Goal: Transaction & Acquisition: Purchase product/service

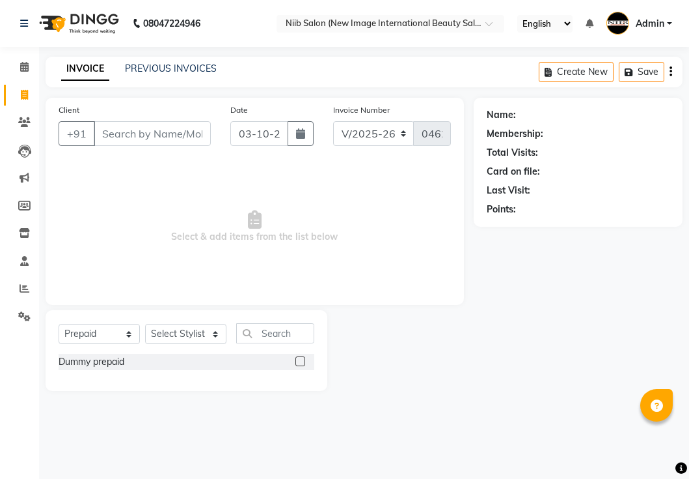
select select "5739"
select select "P"
click at [182, 127] on input "Client" at bounding box center [152, 133] width 117 height 25
type input "9710897100"
click at [170, 134] on span "Add Client" at bounding box center [177, 133] width 51 height 13
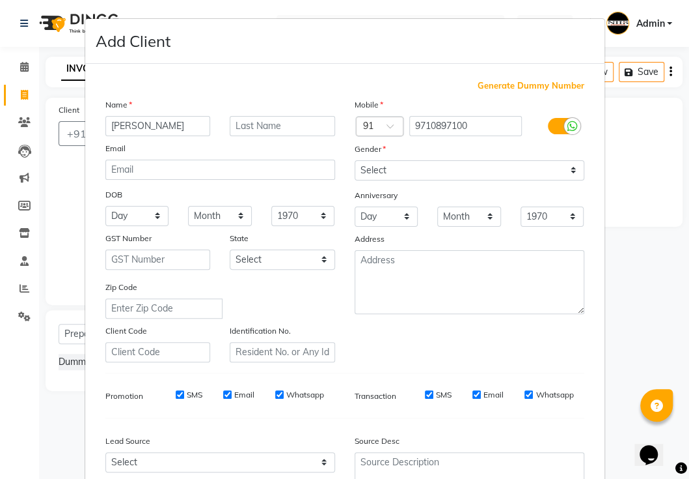
type input "[PERSON_NAME]"
click at [247, 119] on input "text" at bounding box center [282, 126] width 105 height 20
type input "."
click at [458, 165] on select "Select [DEMOGRAPHIC_DATA] [DEMOGRAPHIC_DATA] Other Prefer Not To Say" at bounding box center [470, 170] width 230 height 20
select select "[DEMOGRAPHIC_DATA]"
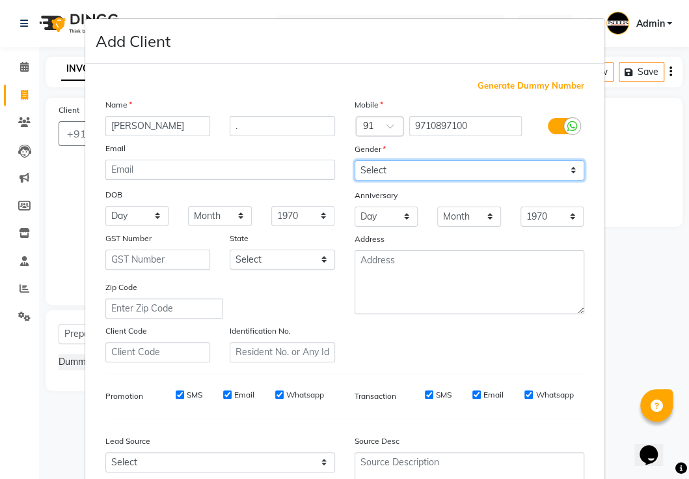
click at [355, 160] on select "Select [DEMOGRAPHIC_DATA] [DEMOGRAPHIC_DATA] Other Prefer Not To Say" at bounding box center [470, 170] width 230 height 20
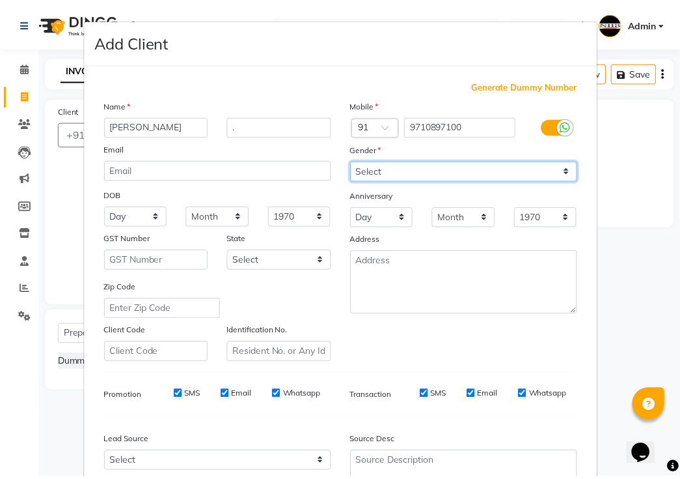
scroll to position [124, 0]
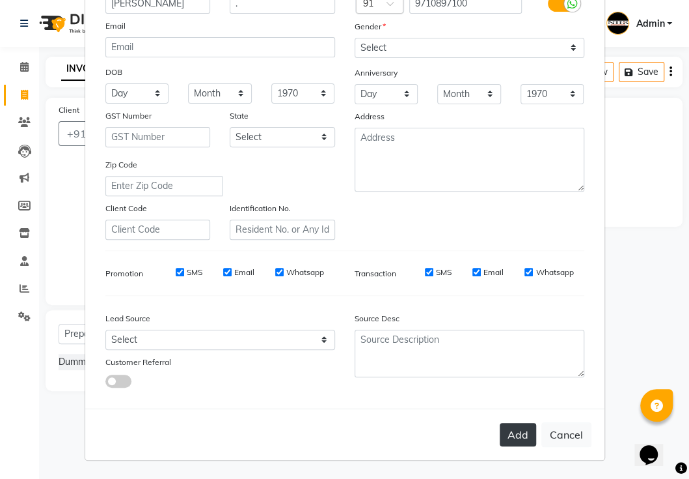
click at [516, 439] on button "Add" at bounding box center [518, 434] width 36 height 23
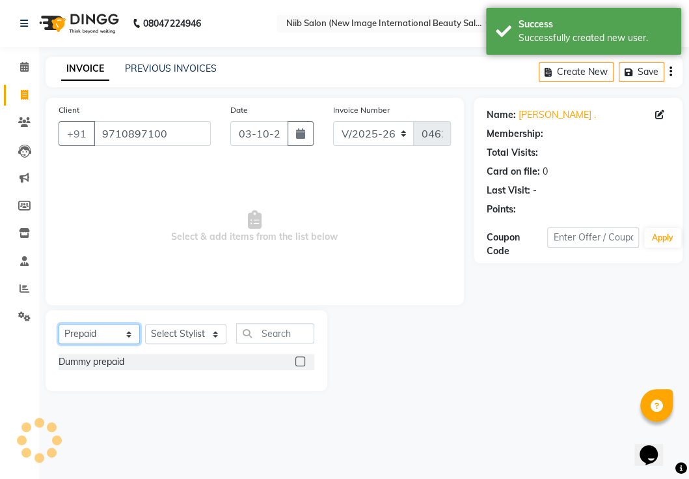
click at [118, 340] on select "Select Service Product Membership Package Voucher Prepaid Gift Card" at bounding box center [99, 334] width 81 height 20
select select "service"
click at [59, 324] on select "Select Service Product Membership Package Voucher Prepaid Gift Card" at bounding box center [99, 334] width 81 height 20
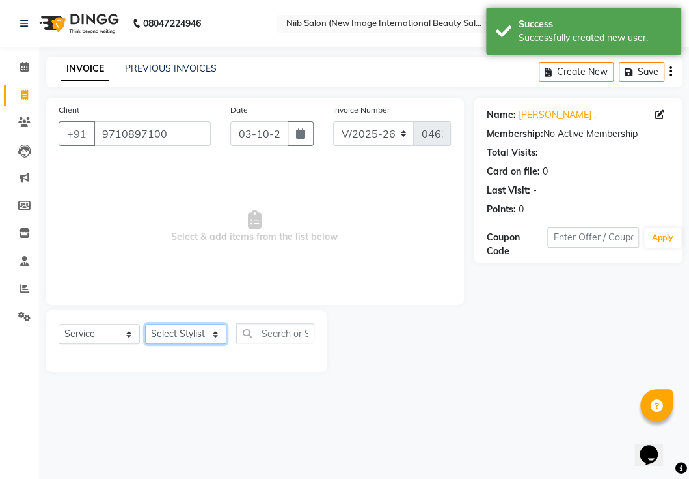
click at [207, 334] on select "Select Stylist [PERSON_NAME] HSP [PERSON_NAME] Jyoti academy [PERSON_NAME] panc…" at bounding box center [185, 334] width 81 height 20
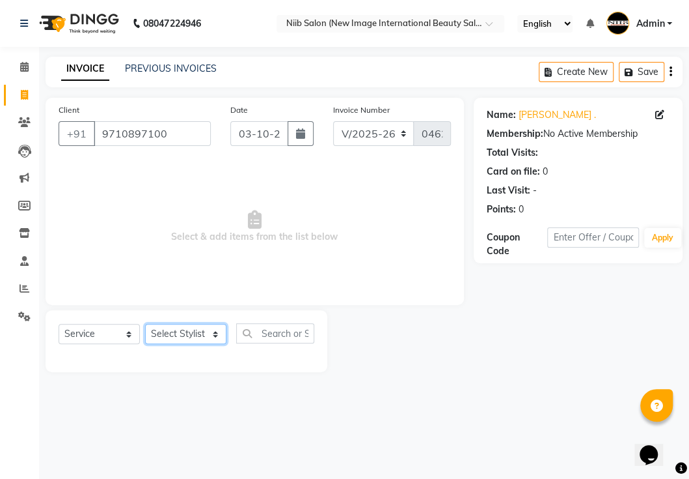
select select "91945"
click at [145, 324] on select "Select Stylist [PERSON_NAME] HSP [PERSON_NAME] Jyoti academy [PERSON_NAME] panc…" at bounding box center [185, 334] width 81 height 20
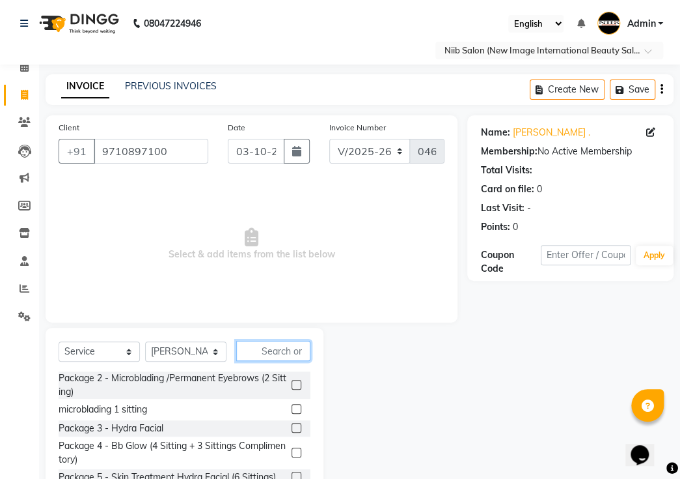
click at [275, 340] on input "text" at bounding box center [273, 350] width 74 height 20
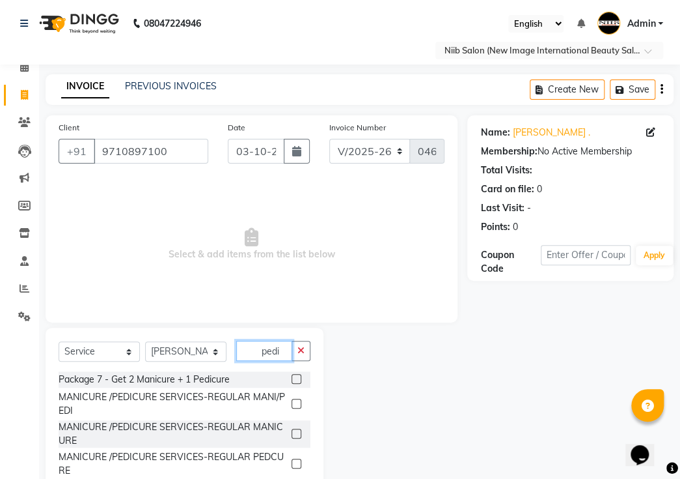
type input "pedi"
click at [292, 398] on label at bounding box center [297, 403] width 10 height 10
click at [292, 400] on input "checkbox" at bounding box center [296, 404] width 8 height 8
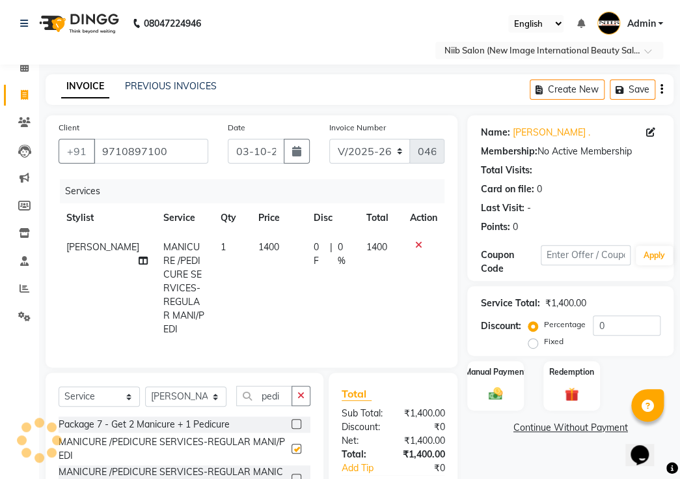
checkbox input "false"
click at [544, 335] on label "Fixed" at bounding box center [554, 341] width 20 height 12
click at [533, 337] on input "Fixed" at bounding box center [535, 341] width 9 height 9
radio input "true"
click at [601, 315] on input "0" at bounding box center [627, 325] width 68 height 20
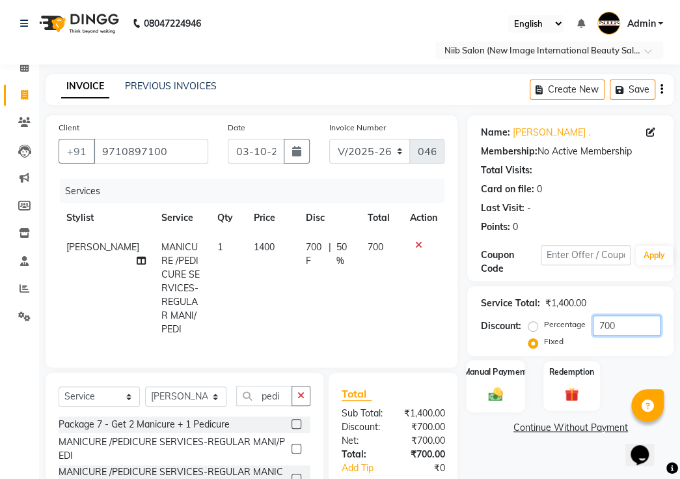
type input "700"
click at [486, 365] on label "Manual Payment" at bounding box center [496, 371] width 65 height 12
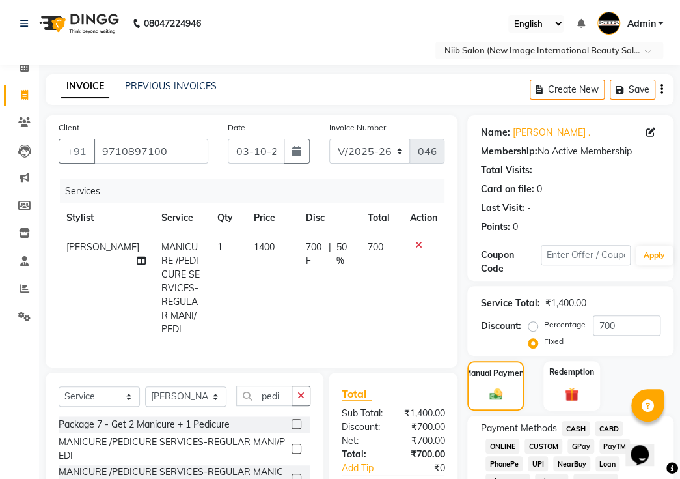
click at [579, 421] on span "CASH" at bounding box center [576, 428] width 28 height 15
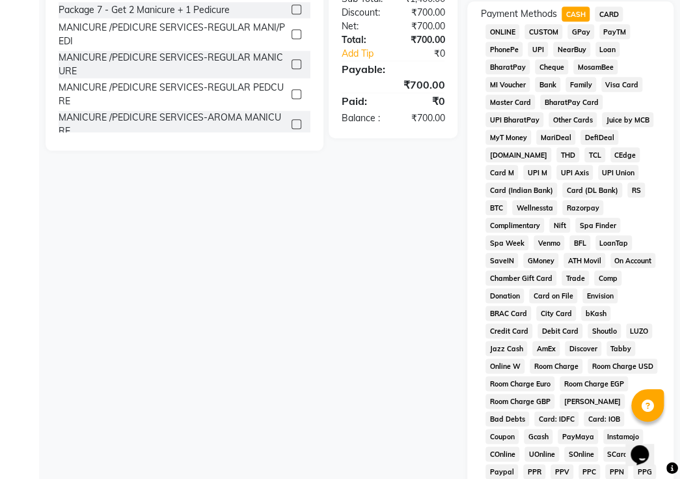
scroll to position [708, 0]
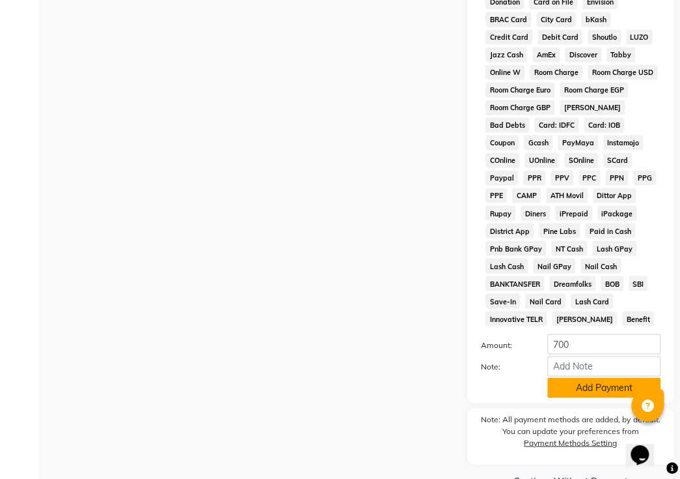
click at [576, 377] on button "Add Payment" at bounding box center [604, 387] width 113 height 20
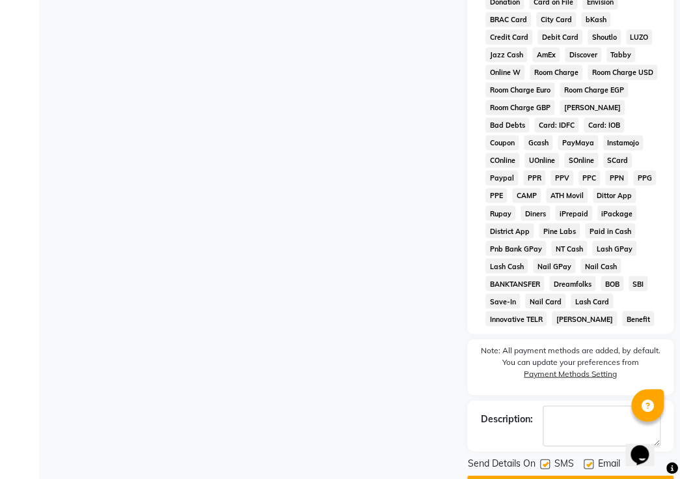
click at [546, 458] on label at bounding box center [545, 463] width 10 height 10
click at [546, 460] on input "checkbox" at bounding box center [544, 464] width 8 height 8
checkbox input "false"
click at [590, 458] on label at bounding box center [589, 463] width 10 height 10
click at [590, 460] on input "checkbox" at bounding box center [588, 464] width 8 height 8
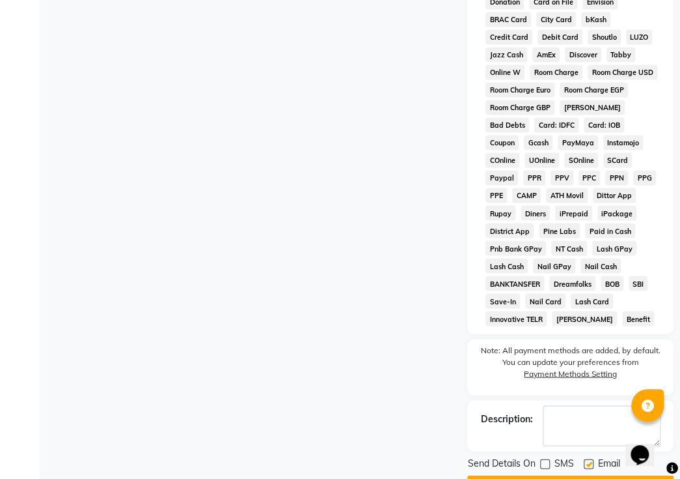
checkbox input "false"
click at [569, 475] on button "Checkout" at bounding box center [570, 485] width 206 height 20
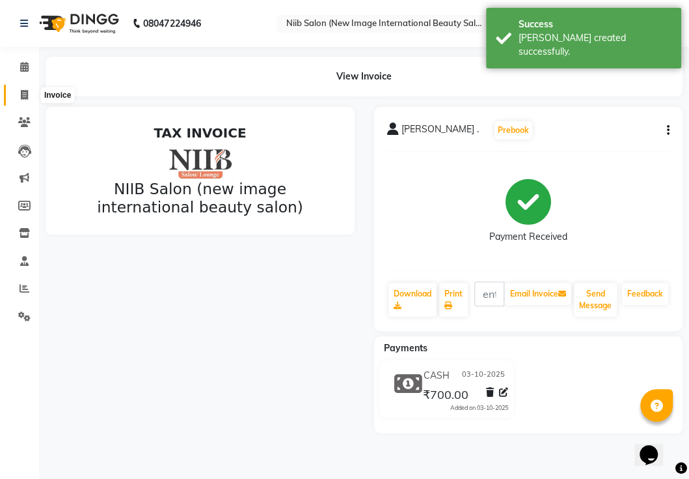
click at [30, 94] on span at bounding box center [24, 95] width 23 height 15
select select "service"
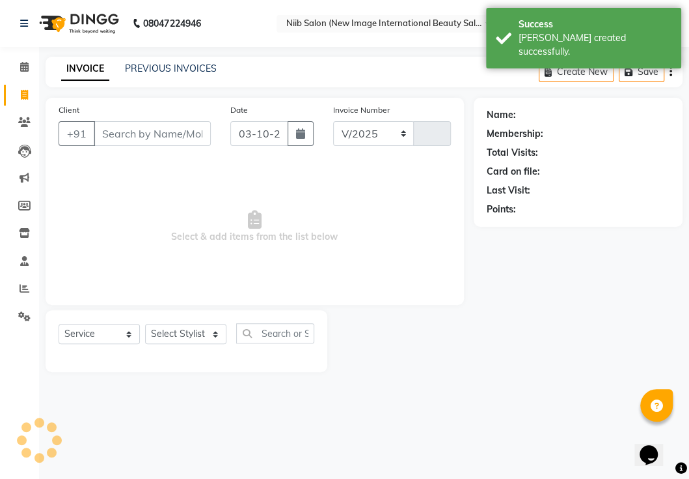
select select "5739"
type input "0463"
select select "P"
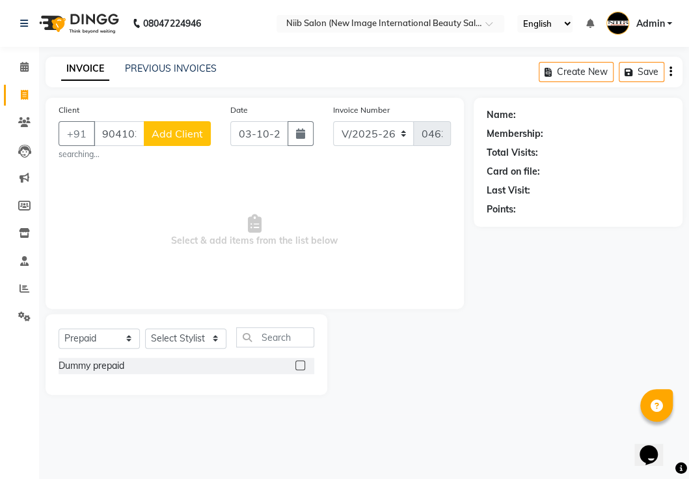
type input "9041032848"
click at [187, 137] on span "Add Client" at bounding box center [177, 133] width 51 height 13
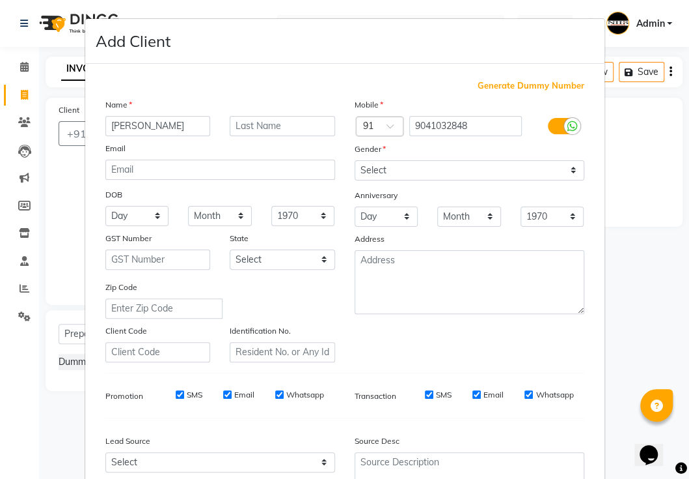
type input "[PERSON_NAME]"
click at [271, 127] on input "text" at bounding box center [282, 126] width 105 height 20
type input "."
click at [453, 176] on select "Select [DEMOGRAPHIC_DATA] [DEMOGRAPHIC_DATA] Other Prefer Not To Say" at bounding box center [470, 170] width 230 height 20
select select "[DEMOGRAPHIC_DATA]"
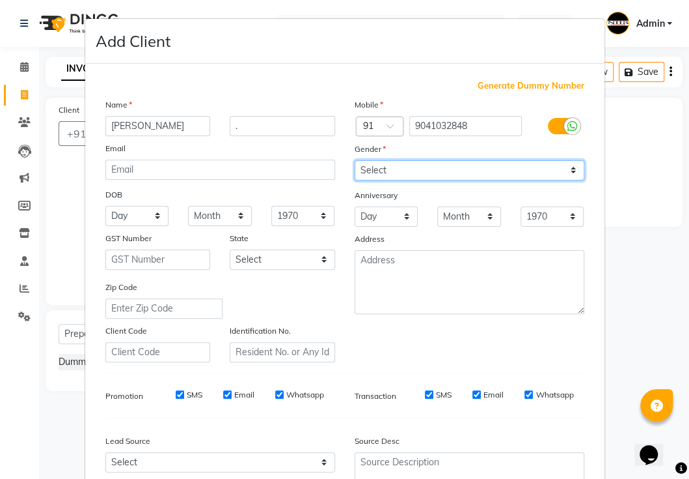
click at [355, 160] on select "Select [DEMOGRAPHIC_DATA] [DEMOGRAPHIC_DATA] Other Prefer Not To Say" at bounding box center [470, 170] width 230 height 20
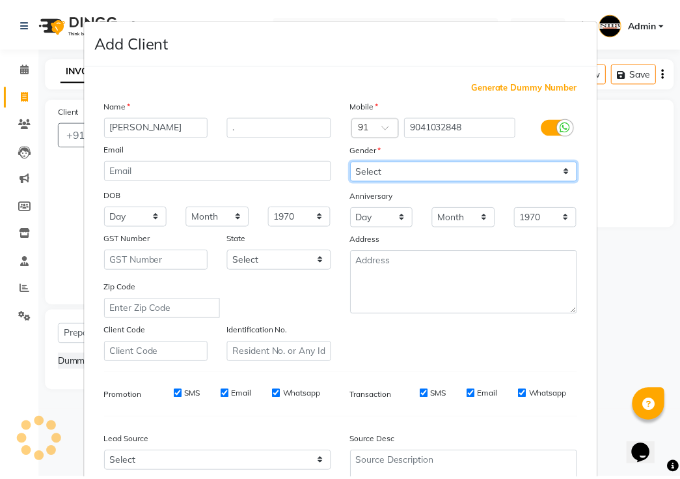
scroll to position [124, 0]
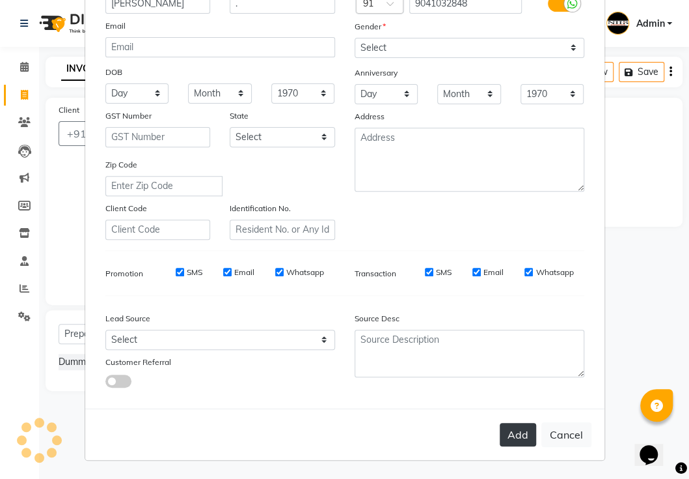
click at [518, 434] on button "Add" at bounding box center [518, 434] width 36 height 23
select select
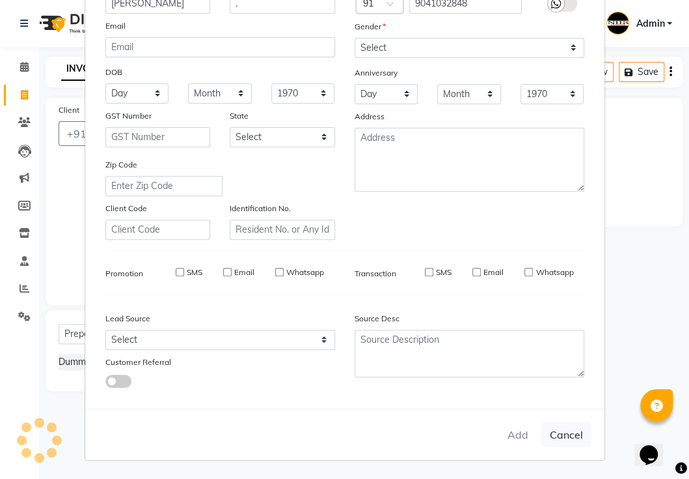
select select
checkbox input "false"
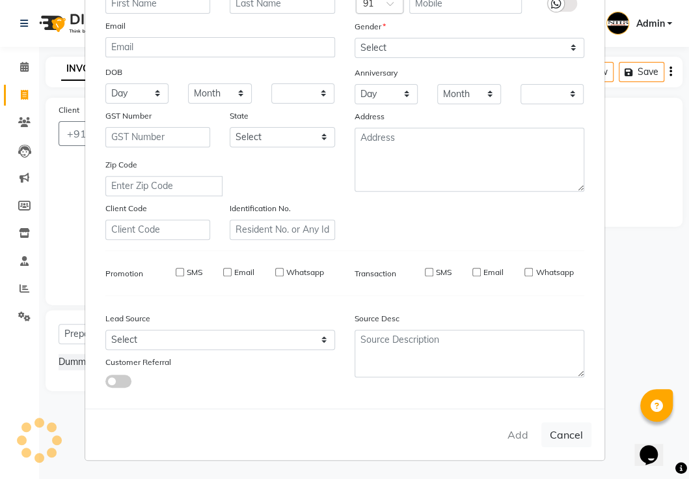
checkbox input "false"
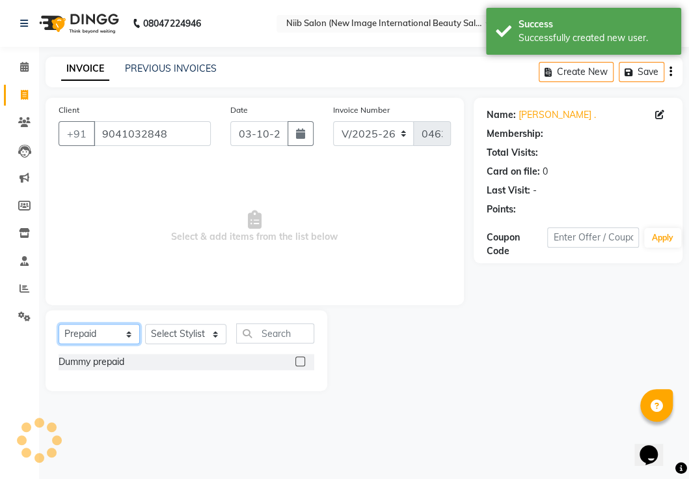
click at [96, 337] on select "Select Service Product Membership Package Voucher Prepaid Gift Card" at bounding box center [99, 334] width 81 height 20
select select "service"
click at [59, 324] on select "Select Service Product Membership Package Voucher Prepaid Gift Card" at bounding box center [99, 334] width 81 height 20
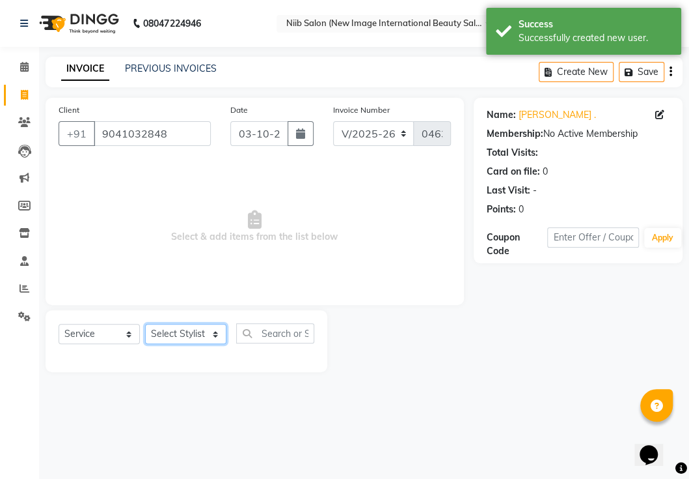
click at [180, 339] on select "Select Stylist [PERSON_NAME] HSP [PERSON_NAME] Jyoti academy [PERSON_NAME] panc…" at bounding box center [185, 334] width 81 height 20
select select "64322"
click at [145, 324] on select "Select Stylist [PERSON_NAME] HSP [PERSON_NAME] Jyoti academy [PERSON_NAME] panc…" at bounding box center [185, 334] width 81 height 20
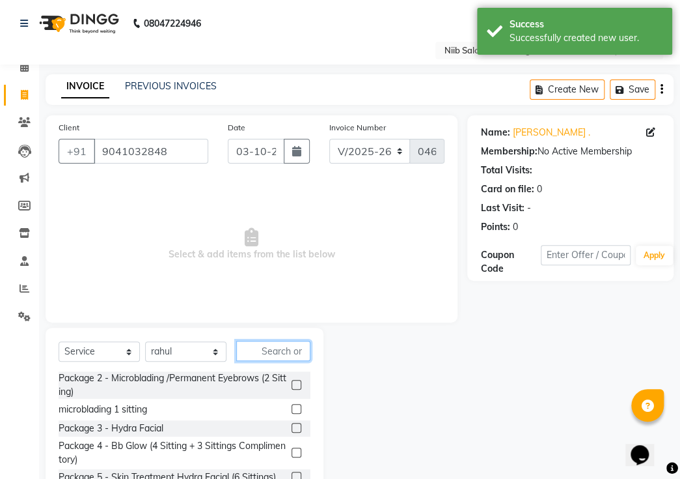
click at [293, 340] on input "text" at bounding box center [273, 350] width 74 height 20
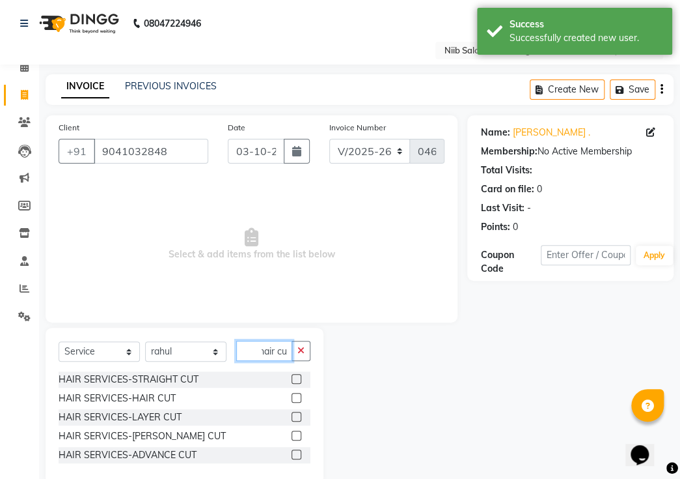
scroll to position [0, 6]
type input "hair cut"
click at [300, 449] on label at bounding box center [297, 454] width 10 height 10
click at [300, 451] on input "checkbox" at bounding box center [296, 455] width 8 height 8
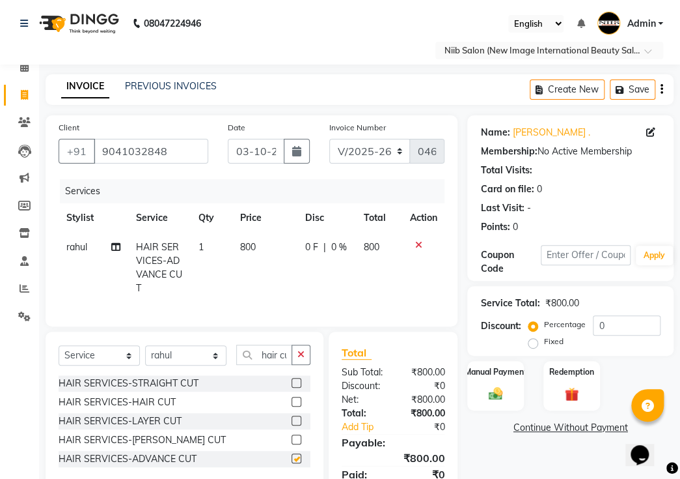
checkbox input "false"
click at [295, 378] on label at bounding box center [297, 383] width 10 height 10
click at [295, 379] on input "checkbox" at bounding box center [296, 383] width 8 height 8
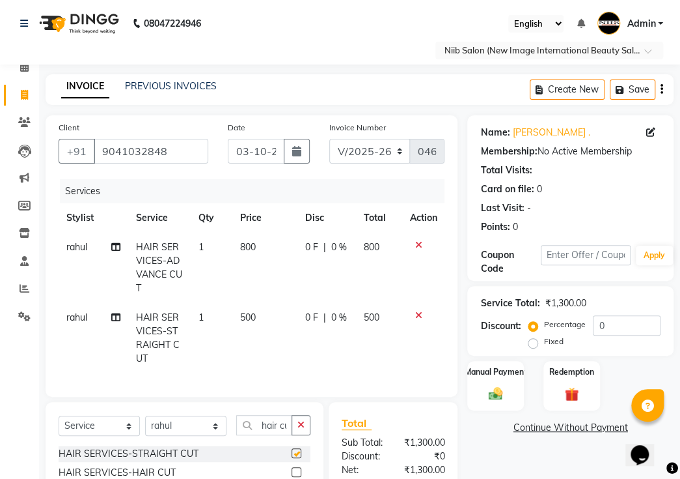
checkbox input "false"
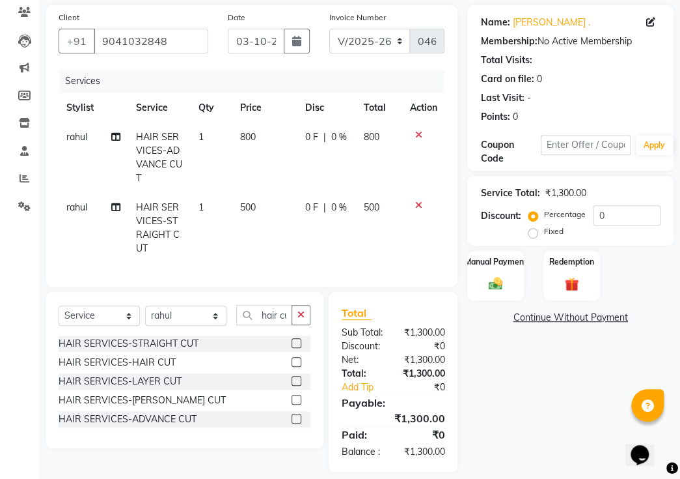
scroll to position [118, 0]
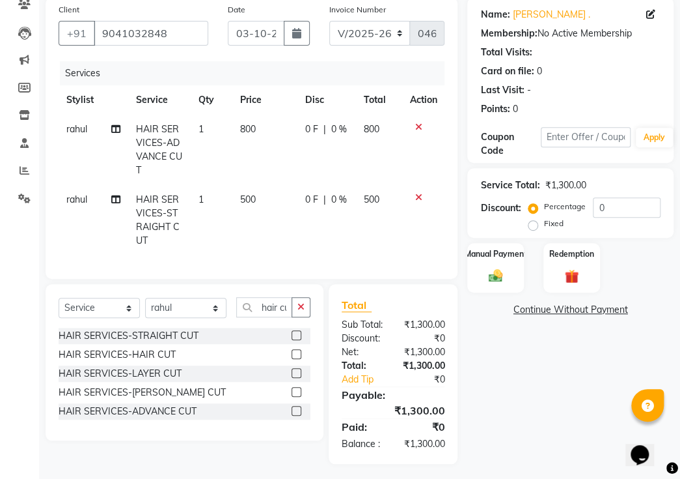
click at [292, 349] on label at bounding box center [297, 354] width 10 height 10
click at [292, 350] on input "checkbox" at bounding box center [296, 354] width 8 height 8
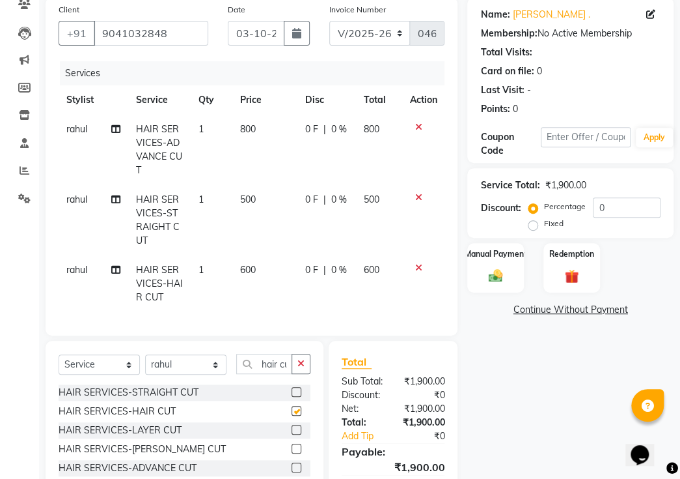
checkbox input "false"
click at [296, 424] on label at bounding box center [297, 429] width 10 height 10
click at [296, 426] on input "checkbox" at bounding box center [296, 430] width 8 height 8
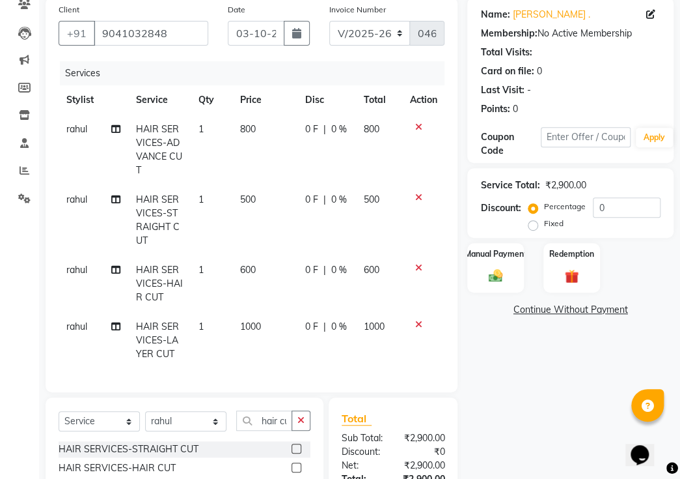
checkbox input "false"
click at [415, 122] on icon at bounding box center [418, 126] width 7 height 9
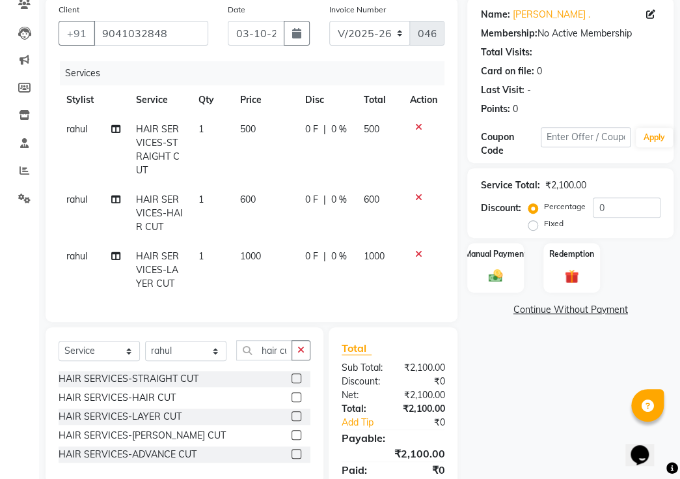
click at [418, 193] on icon at bounding box center [418, 197] width 7 height 9
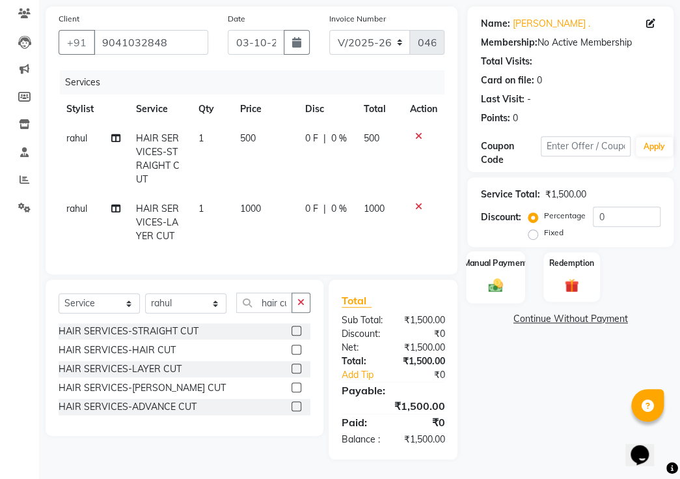
click at [507, 269] on div "Manual Payment" at bounding box center [496, 277] width 59 height 52
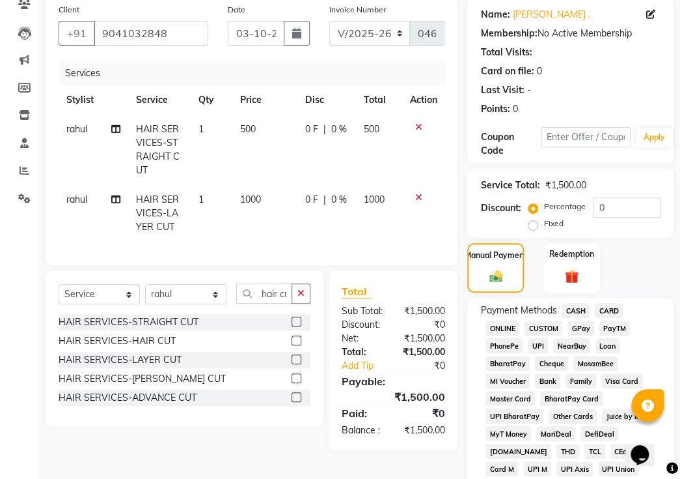
click at [578, 320] on span "GPay" at bounding box center [581, 327] width 27 height 15
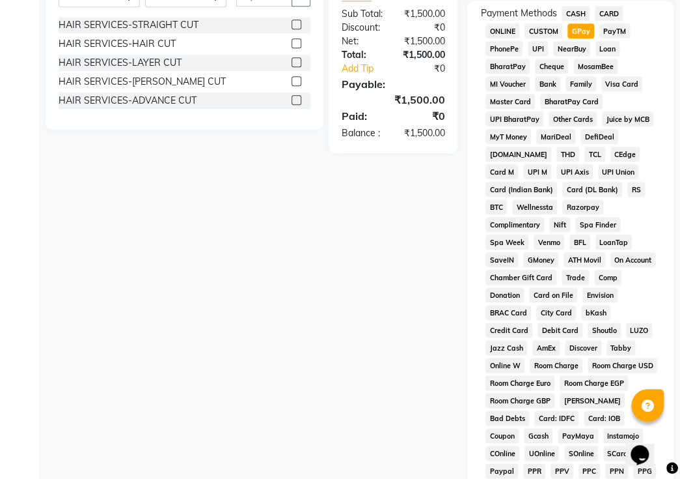
scroll to position [708, 0]
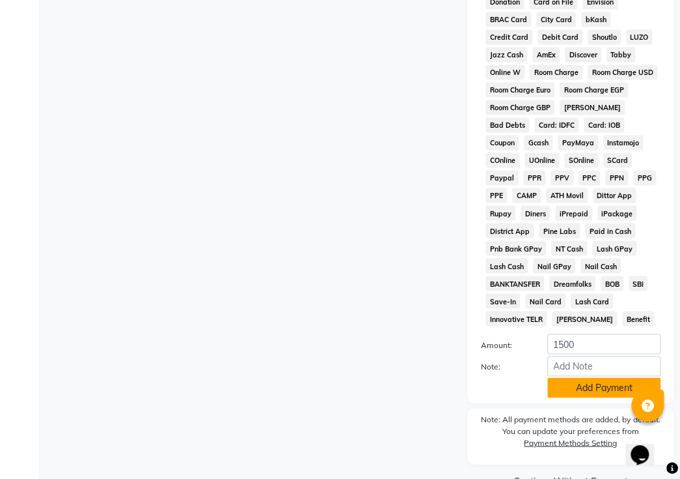
click at [595, 377] on button "Add Payment" at bounding box center [604, 387] width 113 height 20
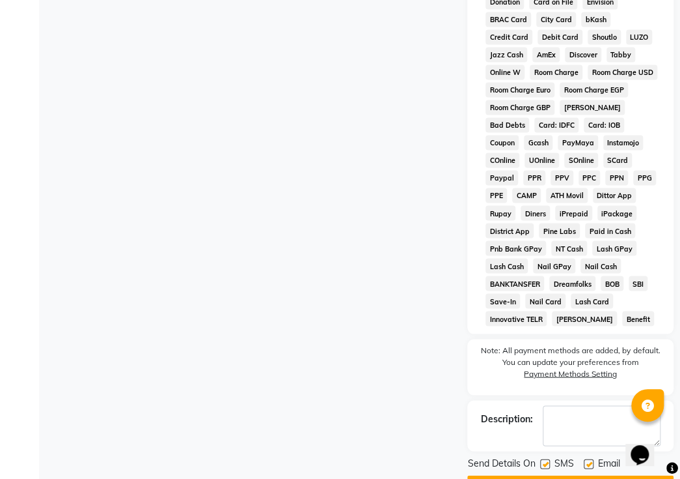
click at [543, 458] on label at bounding box center [545, 463] width 10 height 10
click at [543, 460] on input "checkbox" at bounding box center [544, 464] width 8 height 8
checkbox input "false"
click at [590, 458] on label at bounding box center [589, 463] width 10 height 10
click at [590, 460] on input "checkbox" at bounding box center [588, 464] width 8 height 8
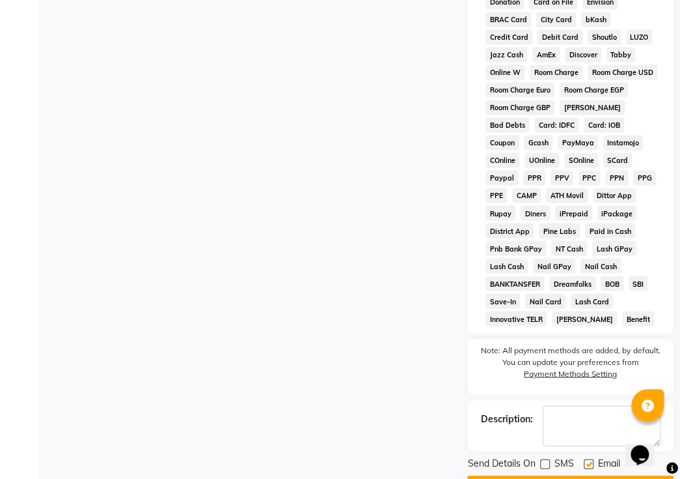
checkbox input "false"
click at [566, 475] on button "Checkout" at bounding box center [570, 485] width 206 height 20
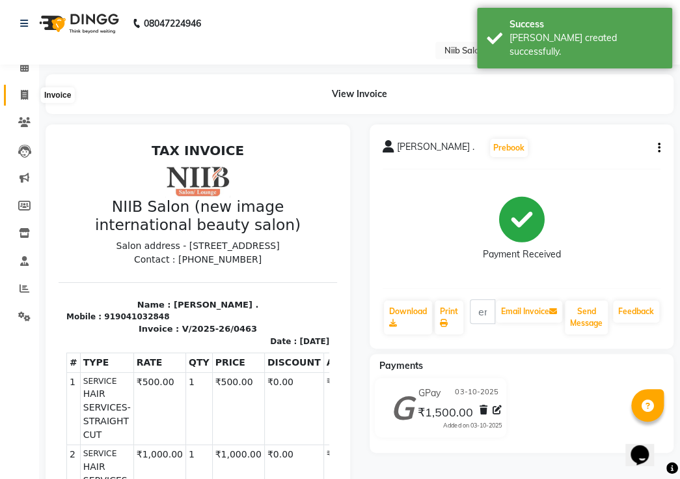
click at [25, 94] on icon at bounding box center [24, 95] width 7 height 10
select select "service"
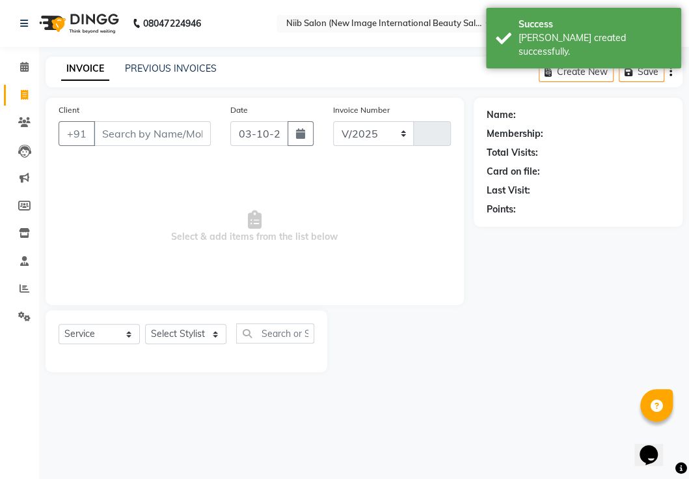
select select "5739"
type input "0464"
select select "P"
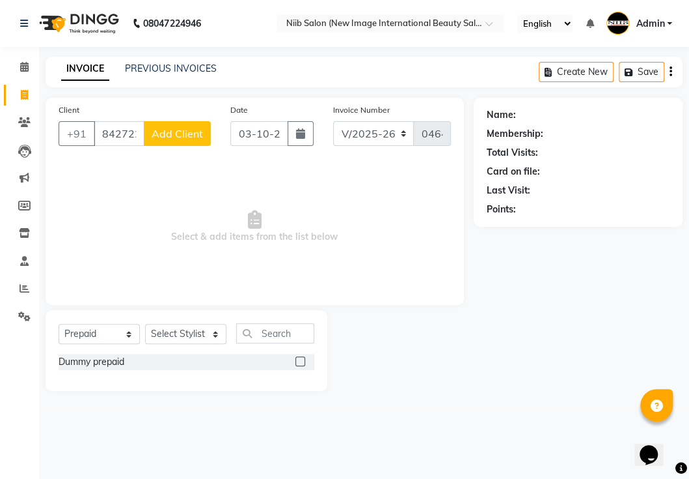
type input "8427223551"
click at [194, 137] on span "Add Client" at bounding box center [177, 133] width 51 height 13
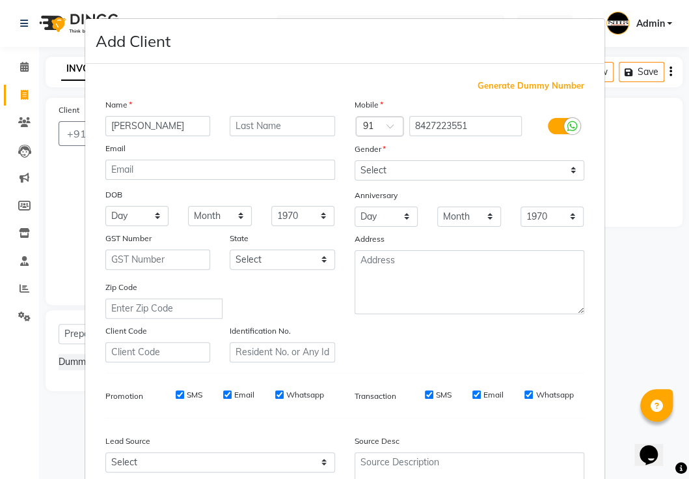
type input "[PERSON_NAME]"
click at [273, 125] on input "text" at bounding box center [282, 126] width 105 height 20
type input "."
click at [372, 169] on select "Select [DEMOGRAPHIC_DATA] [DEMOGRAPHIC_DATA] Other Prefer Not To Say" at bounding box center [470, 170] width 230 height 20
select select "[DEMOGRAPHIC_DATA]"
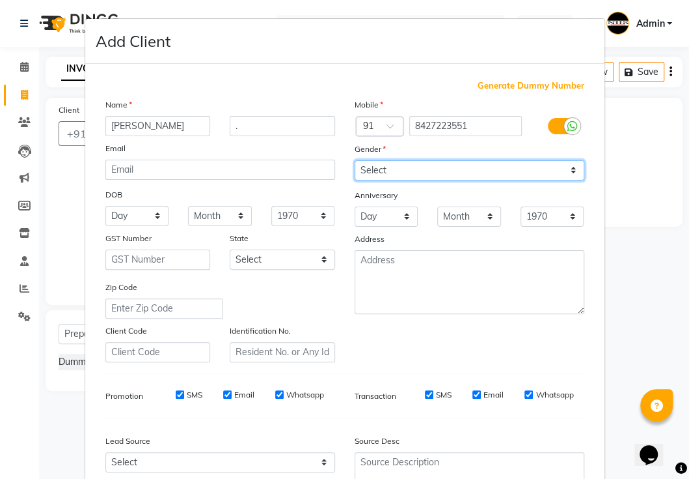
click at [355, 160] on select "Select [DEMOGRAPHIC_DATA] [DEMOGRAPHIC_DATA] Other Prefer Not To Say" at bounding box center [470, 170] width 230 height 20
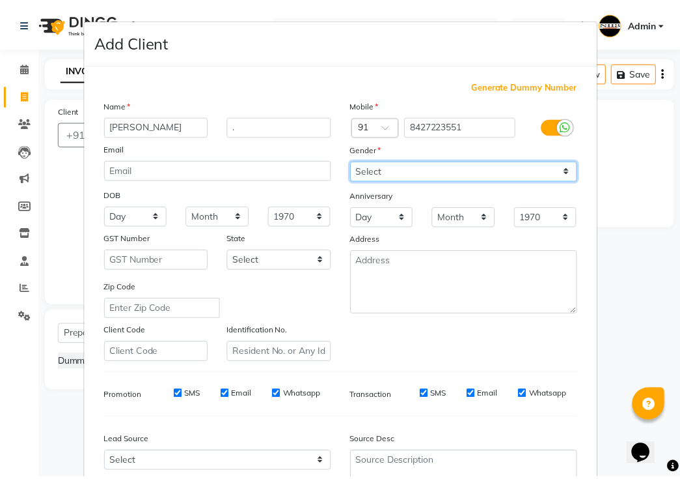
scroll to position [124, 0]
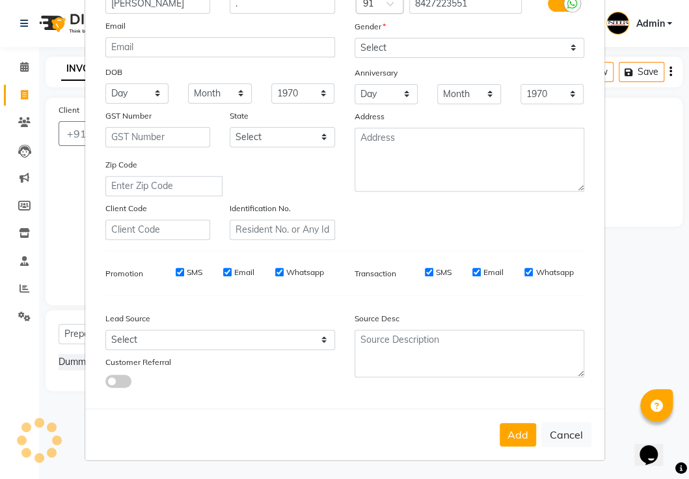
drag, startPoint x: 512, startPoint y: 426, endPoint x: 499, endPoint y: 424, distance: 13.1
click at [512, 426] on button "Add" at bounding box center [518, 434] width 36 height 23
select select
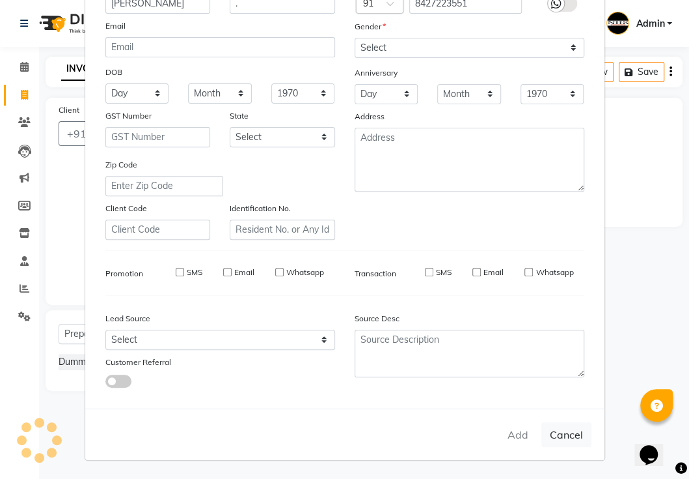
select select
checkbox input "false"
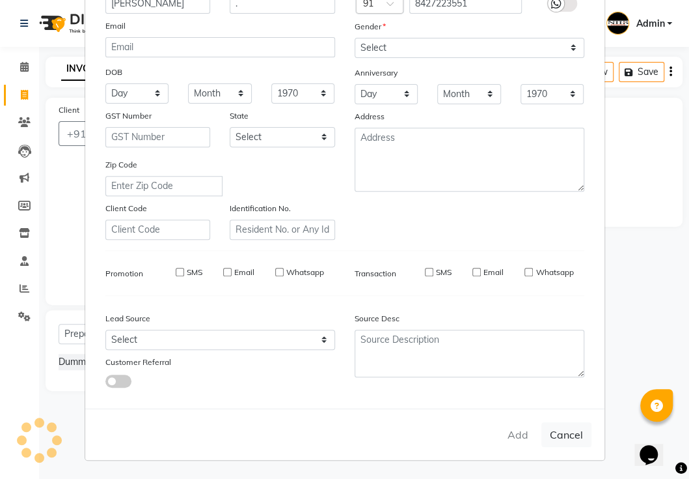
checkbox input "false"
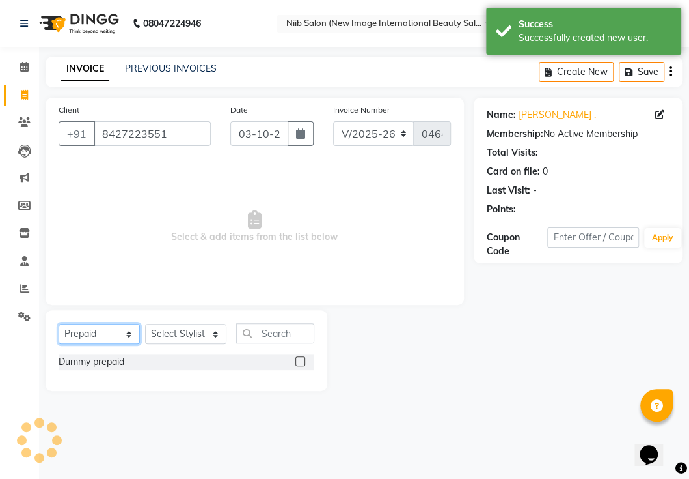
click at [90, 335] on select "Select Service Product Membership Package Voucher Prepaid Gift Card" at bounding box center [99, 334] width 81 height 20
select select "service"
click at [59, 324] on select "Select Service Product Membership Package Voucher Prepaid Gift Card" at bounding box center [99, 334] width 81 height 20
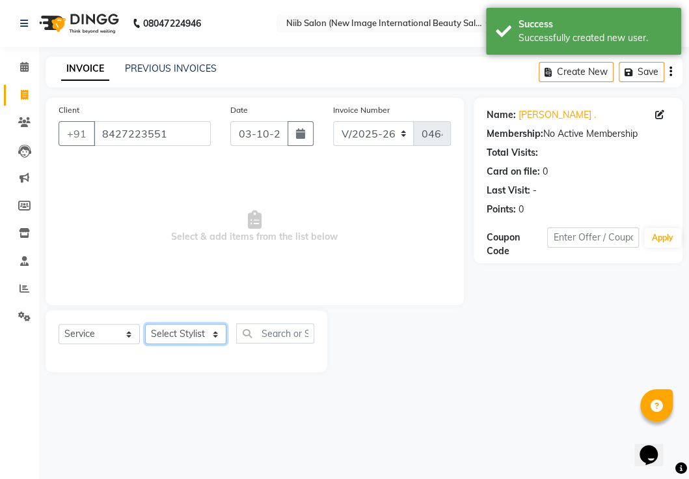
click at [163, 334] on select "Select Stylist [PERSON_NAME] HSP [PERSON_NAME] Jyoti academy [PERSON_NAME] panc…" at bounding box center [185, 334] width 81 height 20
select select "91945"
click at [145, 324] on select "Select Stylist [PERSON_NAME] HSP [PERSON_NAME] Jyoti academy [PERSON_NAME] panc…" at bounding box center [185, 334] width 81 height 20
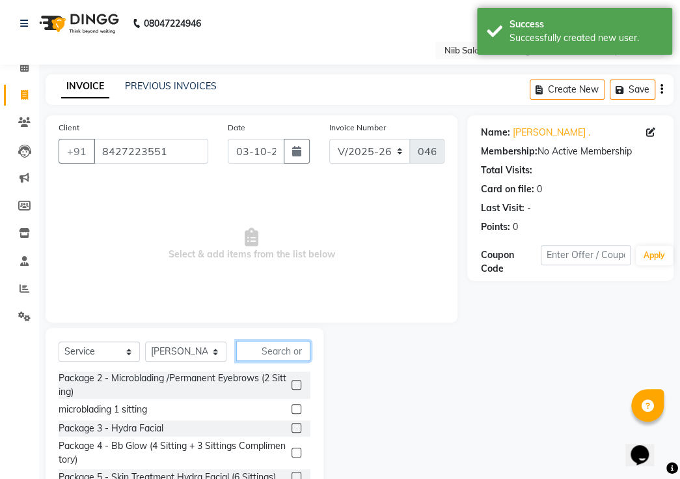
click at [280, 340] on input "text" at bounding box center [273, 350] width 74 height 20
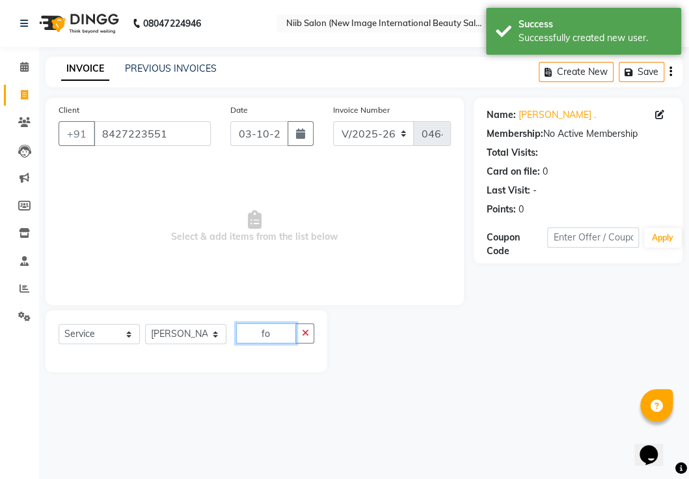
type input "f"
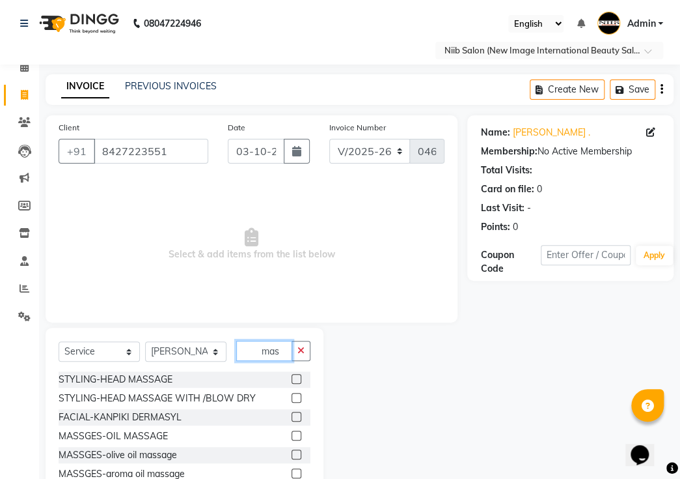
type input "mas"
click at [292, 374] on label at bounding box center [297, 379] width 10 height 10
click at [292, 375] on input "checkbox" at bounding box center [296, 379] width 8 height 8
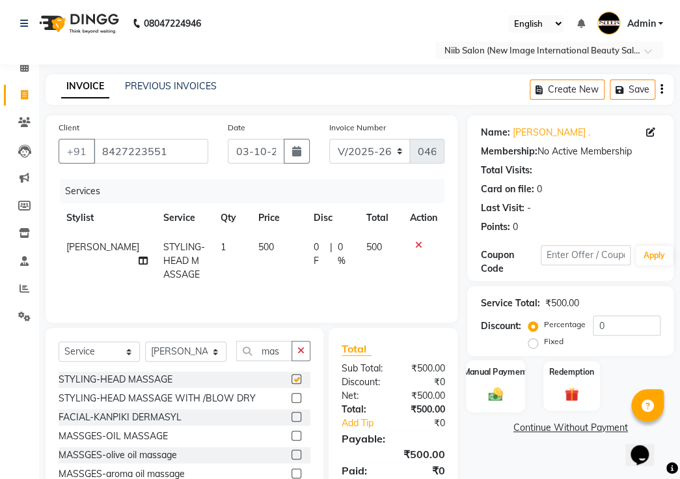
checkbox input "false"
click at [501, 365] on label "Manual Payment" at bounding box center [496, 371] width 65 height 12
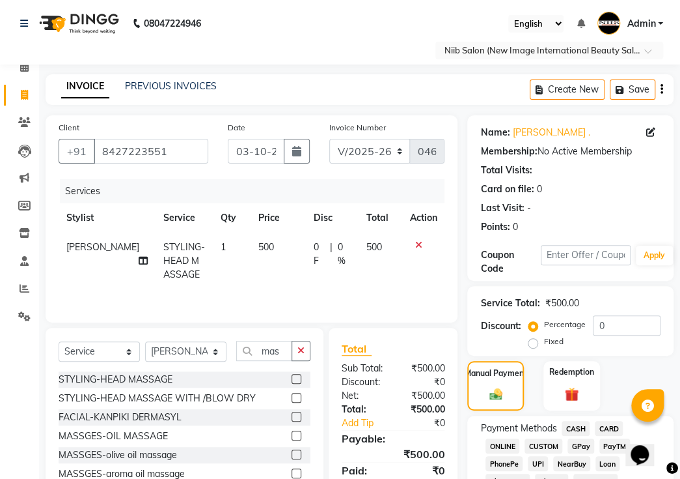
click at [544, 335] on label "Fixed" at bounding box center [554, 341] width 20 height 12
click at [538, 337] on input "Fixed" at bounding box center [535, 341] width 9 height 9
radio input "true"
click at [624, 315] on input "0" at bounding box center [627, 325] width 68 height 20
type input "300"
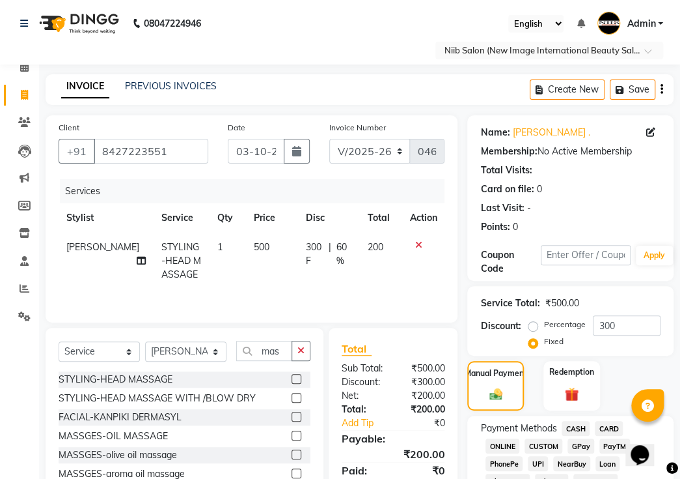
click at [573, 421] on span "CASH" at bounding box center [576, 428] width 28 height 15
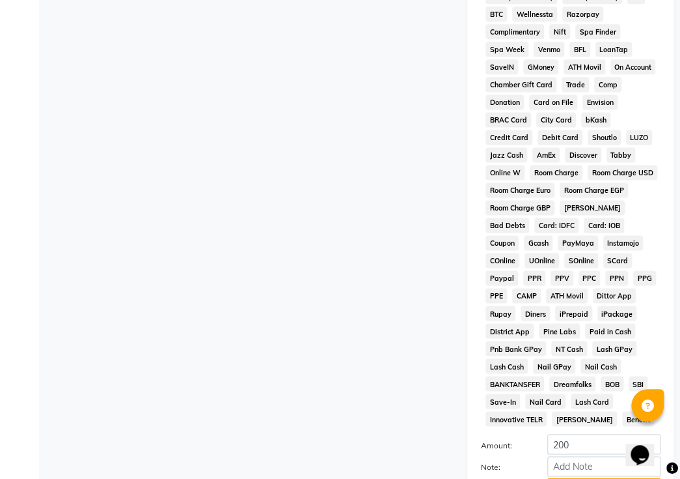
scroll to position [708, 0]
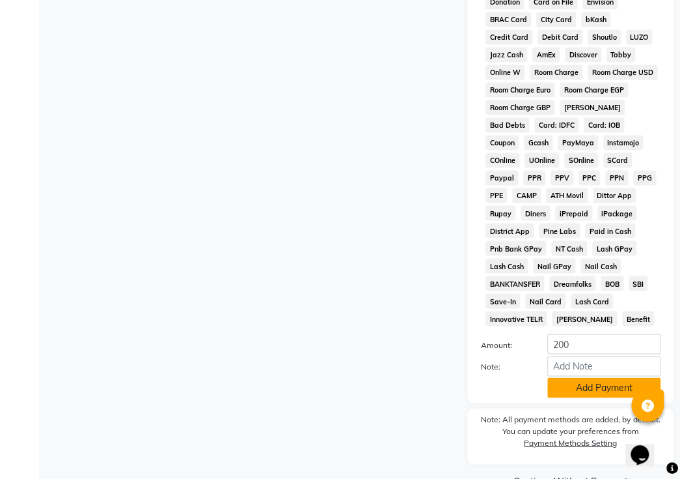
click at [604, 377] on button "Add Payment" at bounding box center [604, 387] width 113 height 20
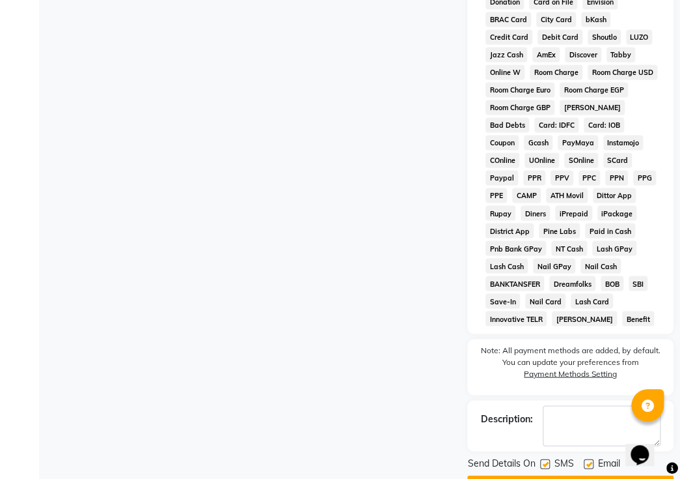
click at [546, 458] on label at bounding box center [545, 463] width 10 height 10
click at [546, 460] on input "checkbox" at bounding box center [544, 464] width 8 height 8
checkbox input "false"
click at [592, 458] on label at bounding box center [589, 463] width 10 height 10
click at [592, 460] on input "checkbox" at bounding box center [588, 464] width 8 height 8
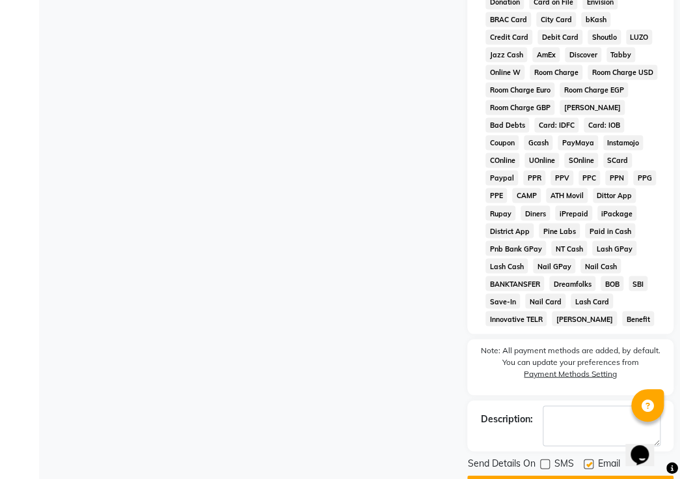
checkbox input "false"
click at [579, 475] on button "Checkout" at bounding box center [570, 485] width 206 height 20
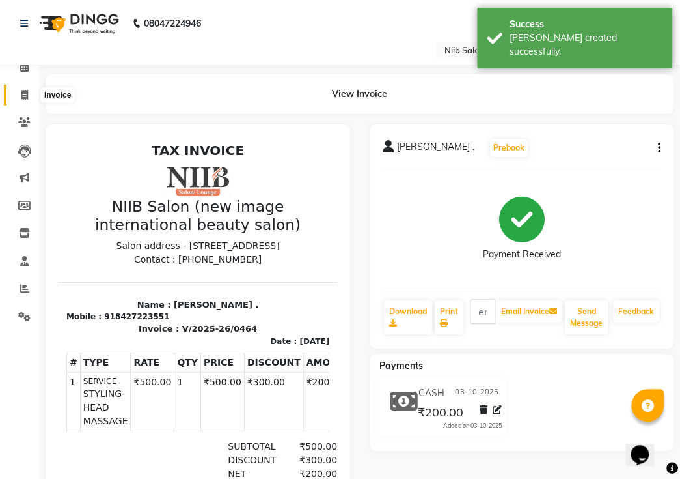
click at [27, 96] on span at bounding box center [24, 95] width 23 height 15
select select "service"
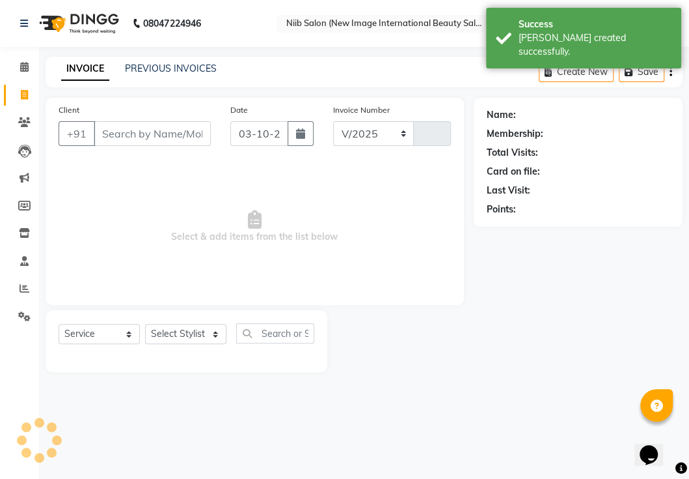
select select "5739"
type input "0465"
select select "P"
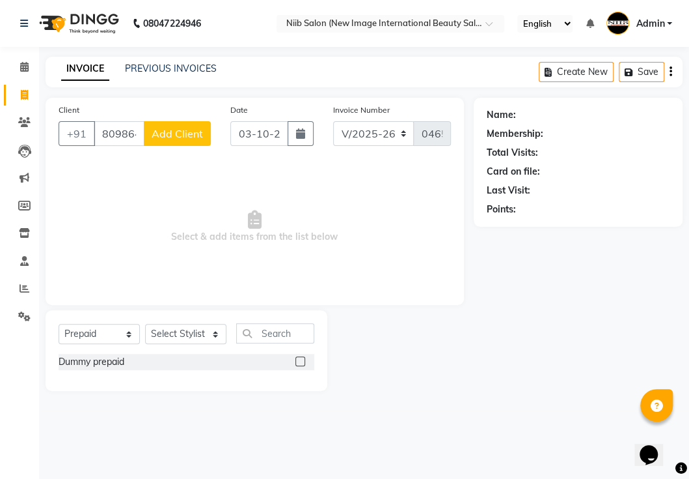
type input "809864649"
click at [153, 130] on span "Add Client" at bounding box center [177, 133] width 51 height 13
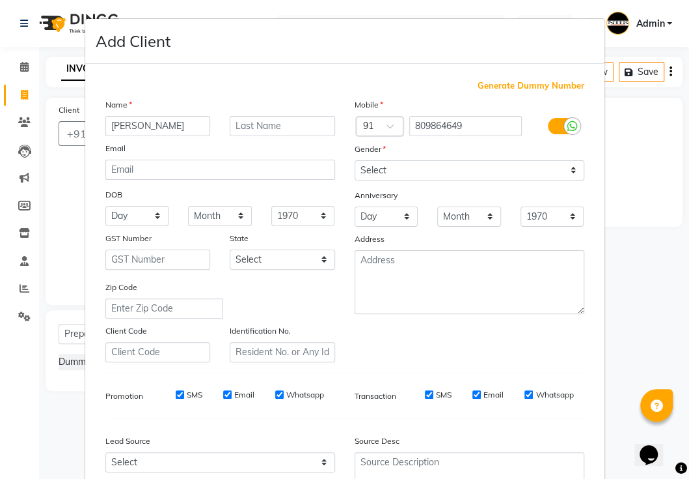
type input "[PERSON_NAME]"
click at [264, 120] on input "text" at bounding box center [282, 126] width 105 height 20
type input "."
click at [462, 174] on select "Select [DEMOGRAPHIC_DATA] [DEMOGRAPHIC_DATA] Other Prefer Not To Say" at bounding box center [470, 170] width 230 height 20
select select "[DEMOGRAPHIC_DATA]"
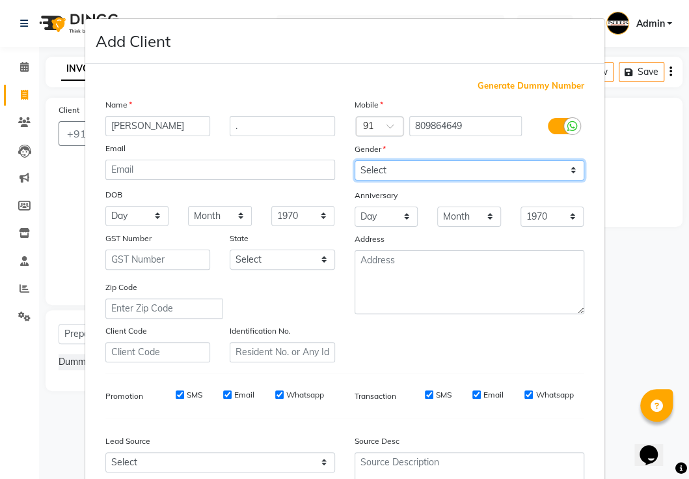
click at [355, 160] on select "Select [DEMOGRAPHIC_DATA] [DEMOGRAPHIC_DATA] Other Prefer Not To Say" at bounding box center [470, 170] width 230 height 20
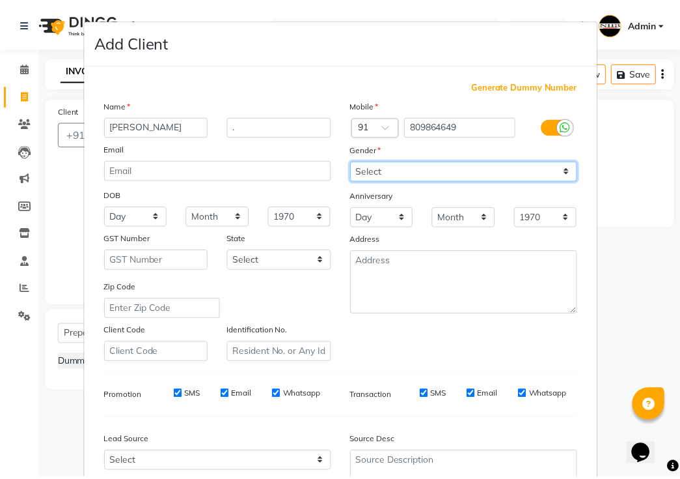
scroll to position [124, 0]
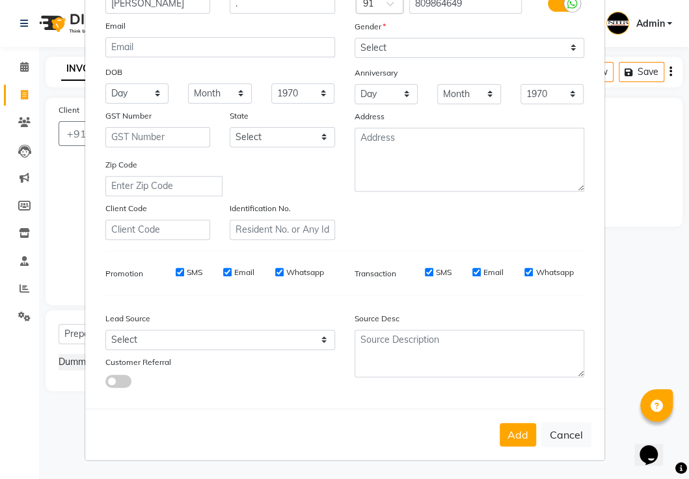
click at [519, 432] on button "Add" at bounding box center [518, 434] width 36 height 23
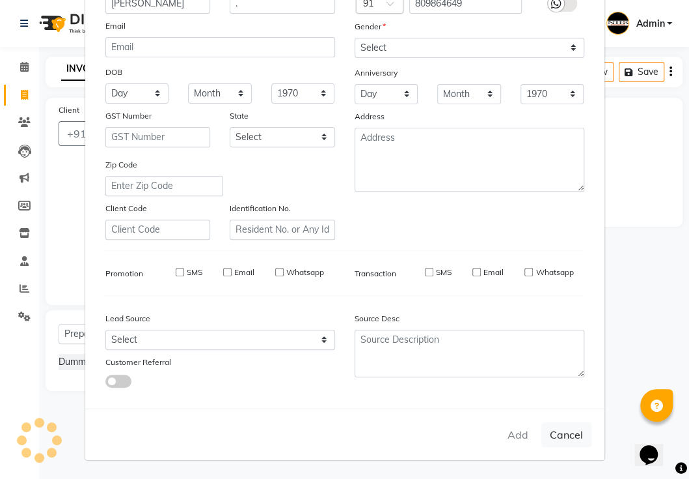
select select
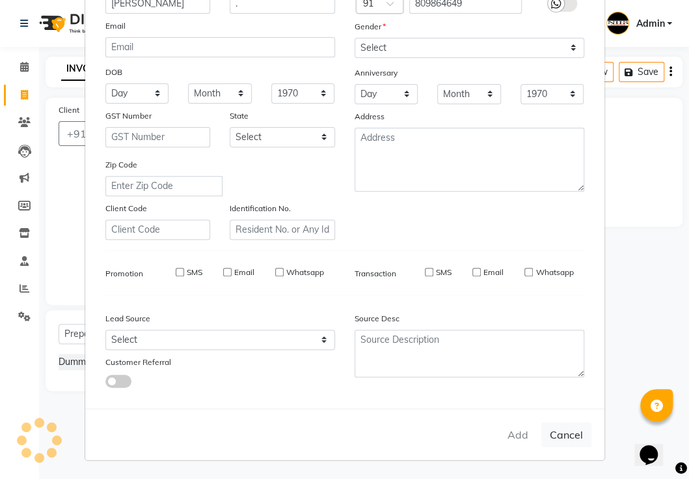
select select
checkbox input "false"
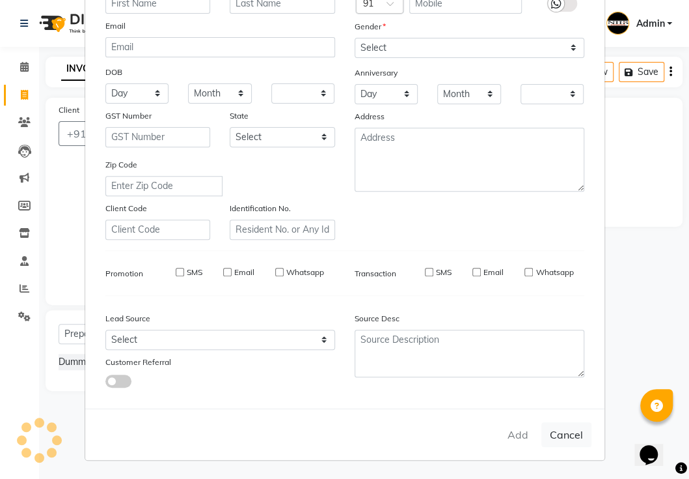
checkbox input "false"
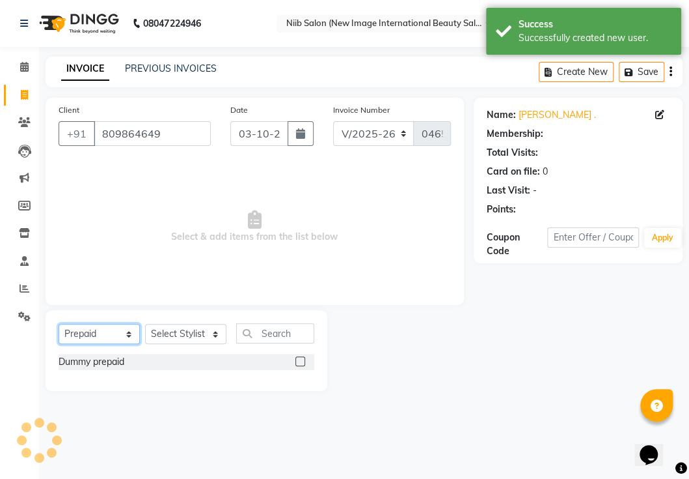
click at [116, 339] on select "Select Service Product Membership Package Voucher Prepaid Gift Card" at bounding box center [99, 334] width 81 height 20
select select "service"
click at [59, 324] on select "Select Service Product Membership Package Voucher Prepaid Gift Card" at bounding box center [99, 334] width 81 height 20
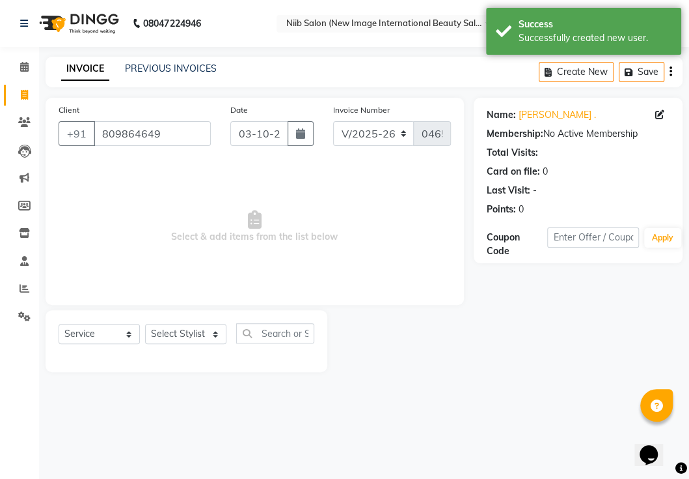
click at [176, 344] on div "Select Service Product Membership Package Voucher Prepaid Gift Card Select Styl…" at bounding box center [187, 338] width 256 height 31
click at [180, 342] on select "Select Stylist [PERSON_NAME] HSP [PERSON_NAME] Jyoti academy [PERSON_NAME] panc…" at bounding box center [185, 334] width 81 height 20
select select "64322"
click at [145, 324] on select "Select Stylist [PERSON_NAME] HSP [PERSON_NAME] Jyoti academy [PERSON_NAME] panc…" at bounding box center [185, 334] width 81 height 20
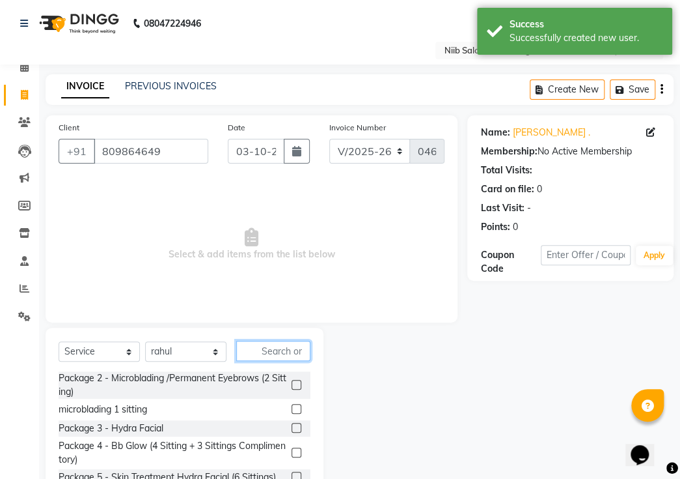
click at [279, 340] on input "text" at bounding box center [273, 350] width 74 height 20
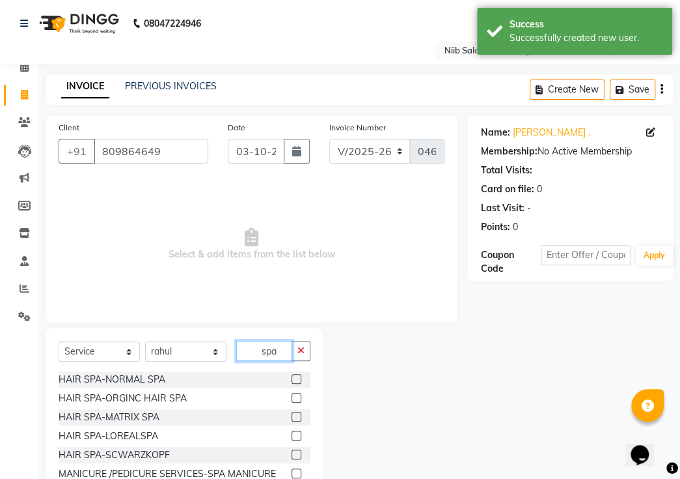
type input "spa"
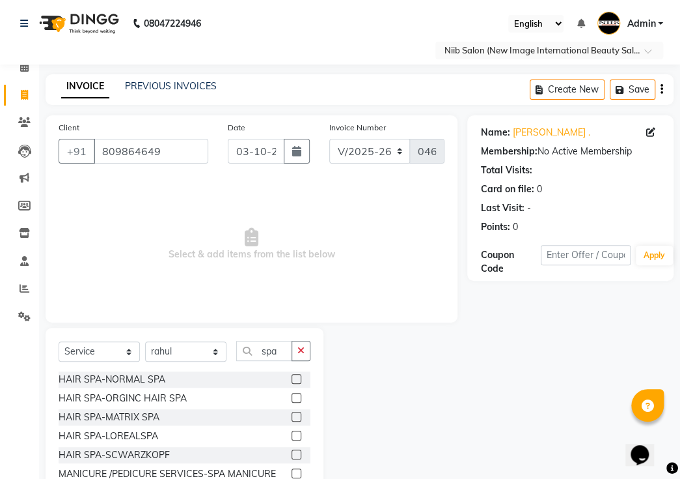
click at [292, 393] on label at bounding box center [297, 398] width 10 height 10
click at [292, 394] on input "checkbox" at bounding box center [296, 398] width 8 height 8
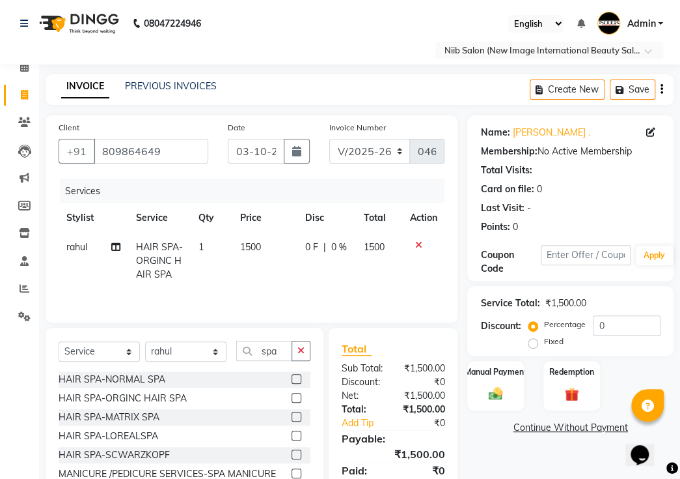
click at [292, 393] on label at bounding box center [297, 398] width 10 height 10
click at [292, 394] on input "checkbox" at bounding box center [296, 398] width 8 height 8
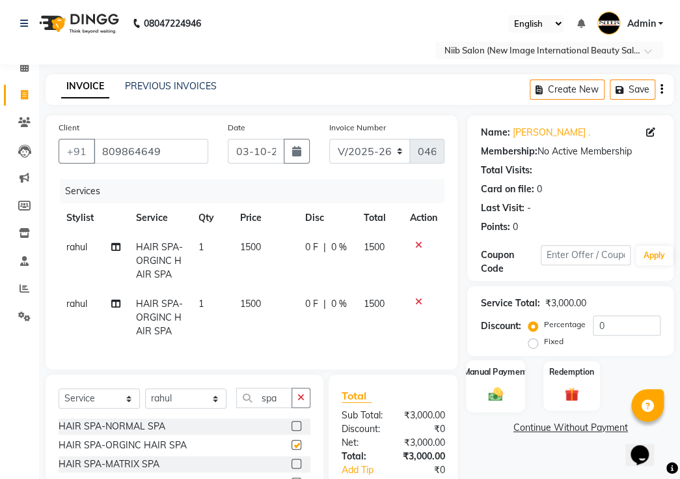
checkbox input "false"
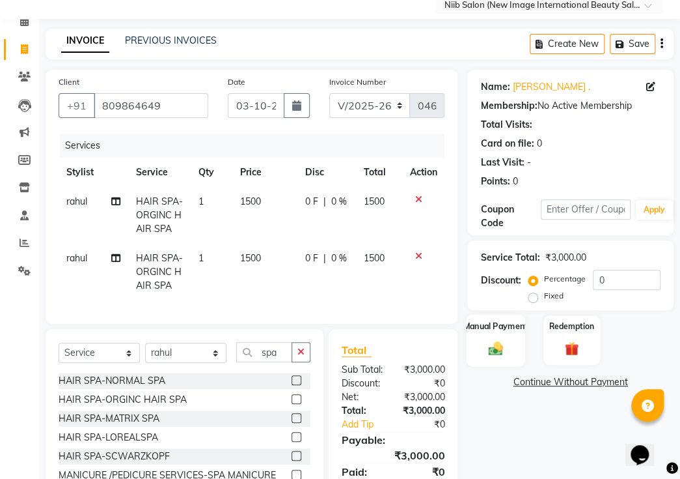
scroll to position [114, 0]
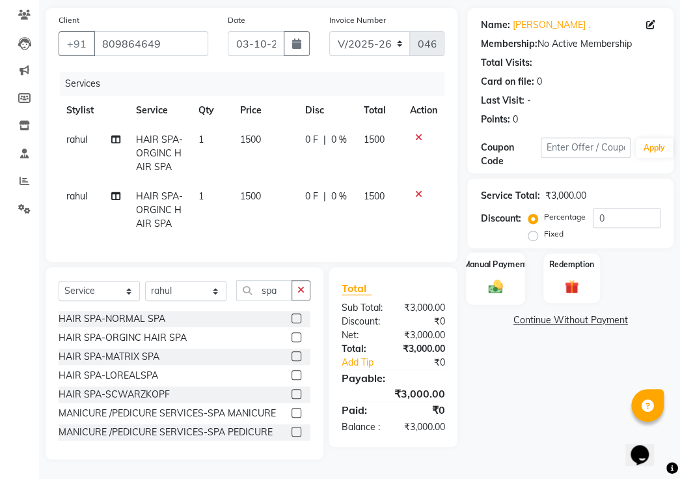
click at [501, 277] on img at bounding box center [495, 285] width 23 height 17
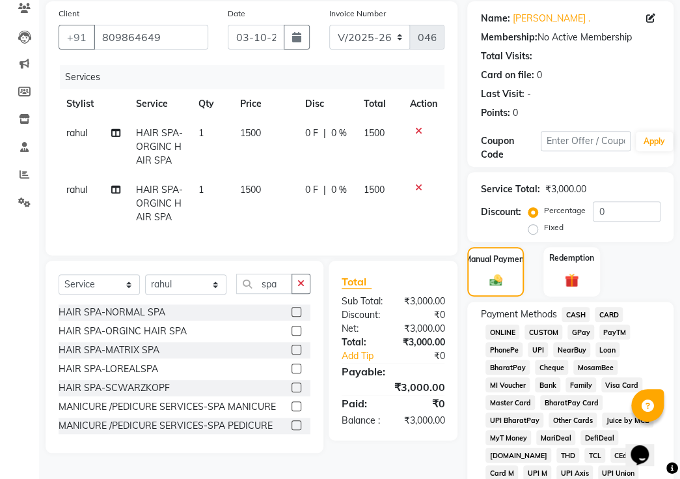
click at [544, 221] on label "Fixed" at bounding box center [554, 227] width 20 height 12
click at [538, 223] on input "Fixed" at bounding box center [535, 227] width 9 height 9
radio input "true"
click at [654, 201] on input "0" at bounding box center [627, 211] width 68 height 20
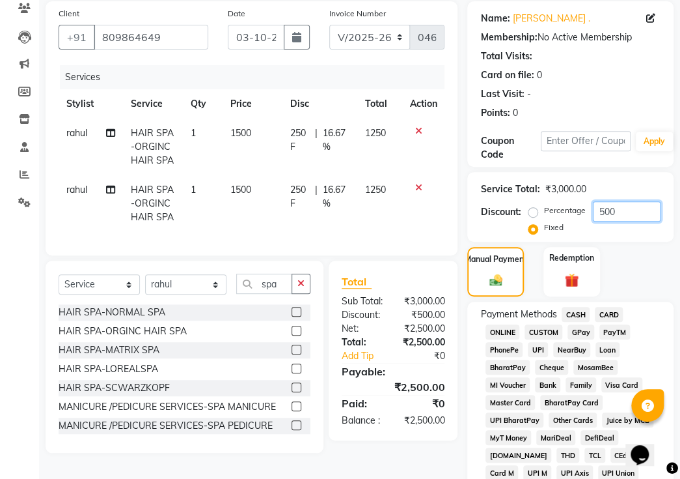
type input "500"
click at [580, 307] on span "CASH" at bounding box center [576, 314] width 28 height 15
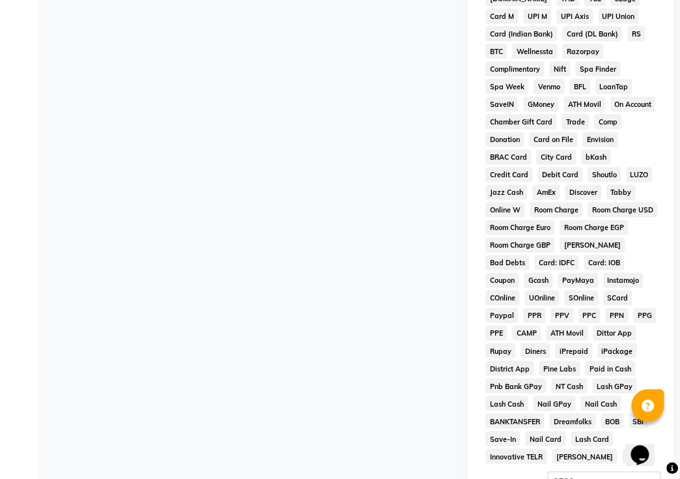
scroll to position [706, 0]
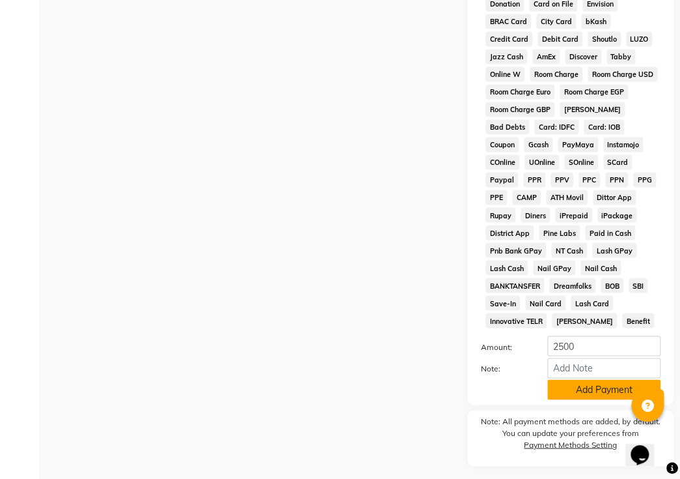
drag, startPoint x: 576, startPoint y: 358, endPoint x: 564, endPoint y: 369, distance: 16.6
click at [575, 379] on button "Add Payment" at bounding box center [604, 389] width 113 height 20
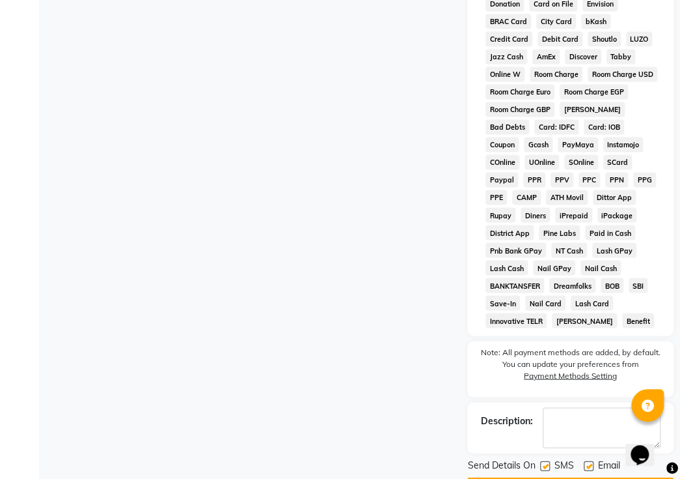
click at [547, 460] on label at bounding box center [545, 465] width 10 height 10
click at [547, 462] on input "checkbox" at bounding box center [544, 466] width 8 height 8
checkbox input "false"
click at [585, 460] on label at bounding box center [589, 465] width 10 height 10
click at [585, 462] on input "checkbox" at bounding box center [588, 466] width 8 height 8
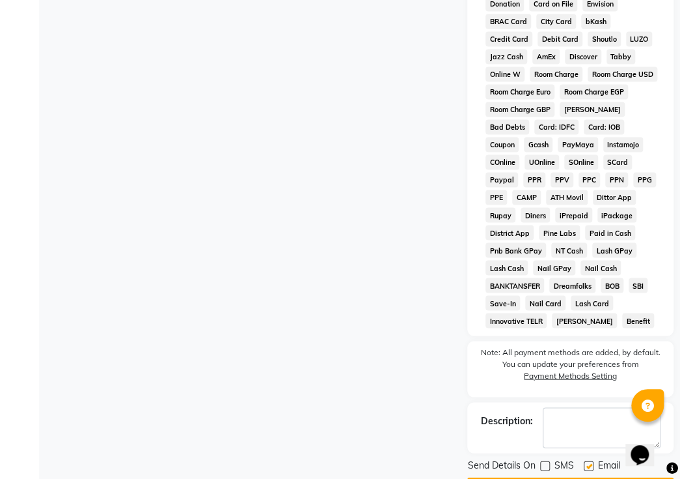
checkbox input "false"
click at [577, 477] on button "Checkout" at bounding box center [570, 487] width 206 height 20
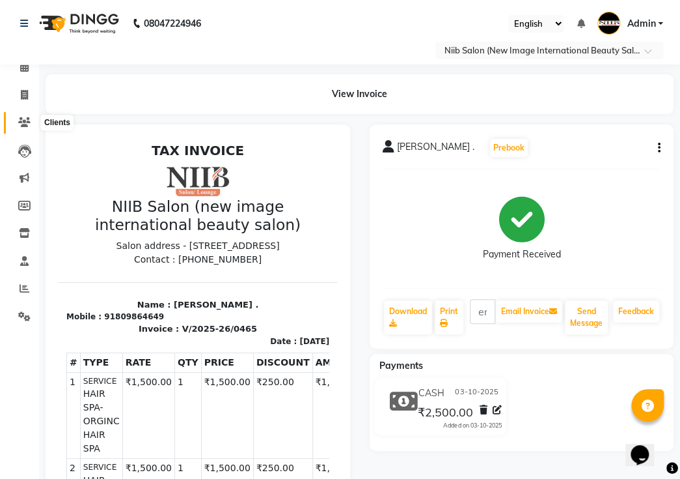
click at [25, 120] on icon at bounding box center [24, 122] width 12 height 10
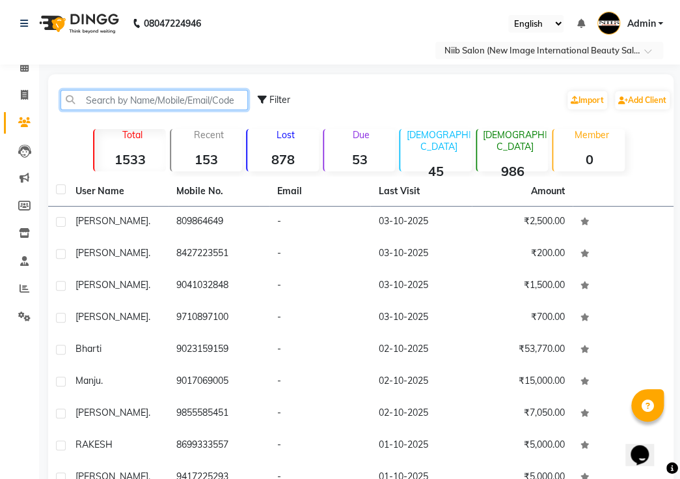
click at [128, 90] on input "text" at bounding box center [154, 100] width 187 height 20
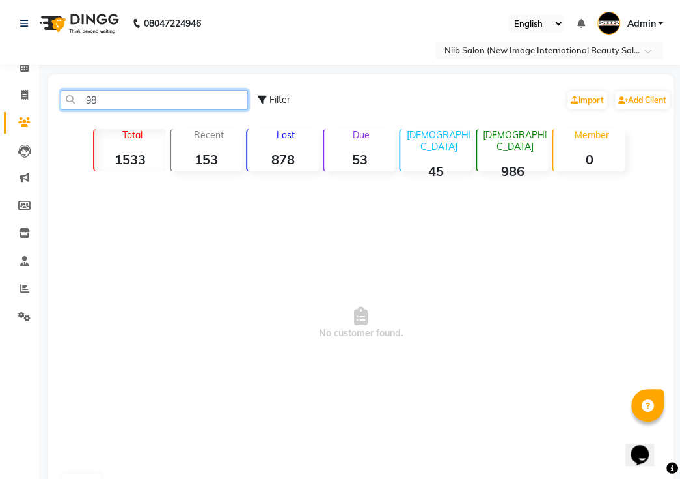
type input "9"
type input "9878013106"
click at [29, 97] on span at bounding box center [24, 95] width 23 height 15
select select "service"
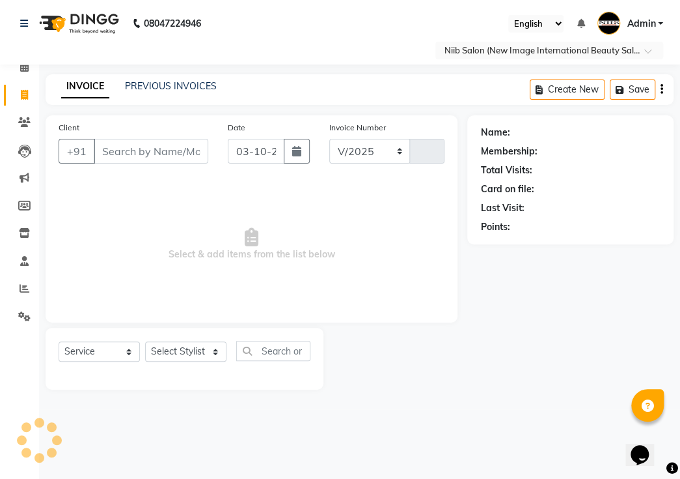
select select "5739"
type input "0466"
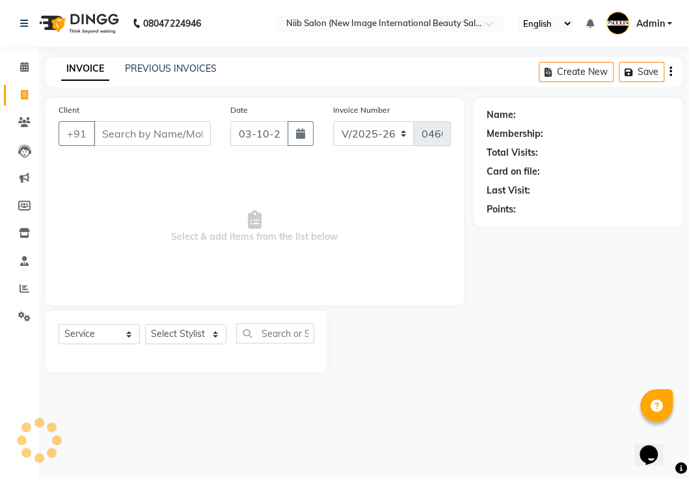
select select "P"
